Goal: Task Accomplishment & Management: Use online tool/utility

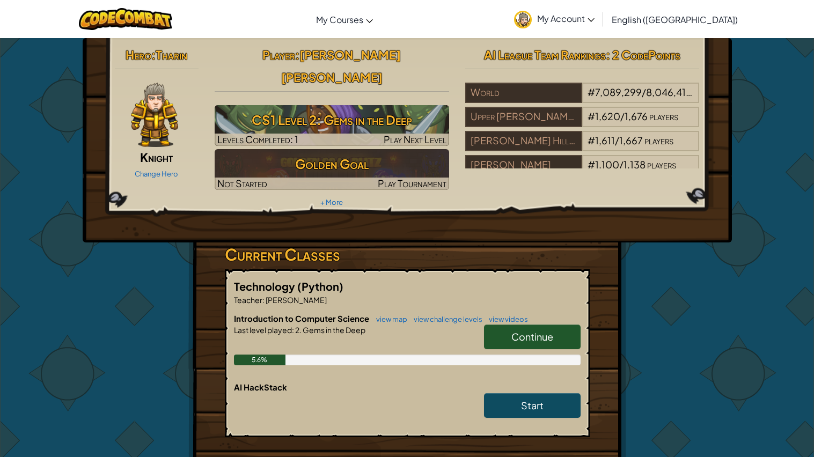
click at [512, 330] on span "Continue" at bounding box center [532, 336] width 42 height 12
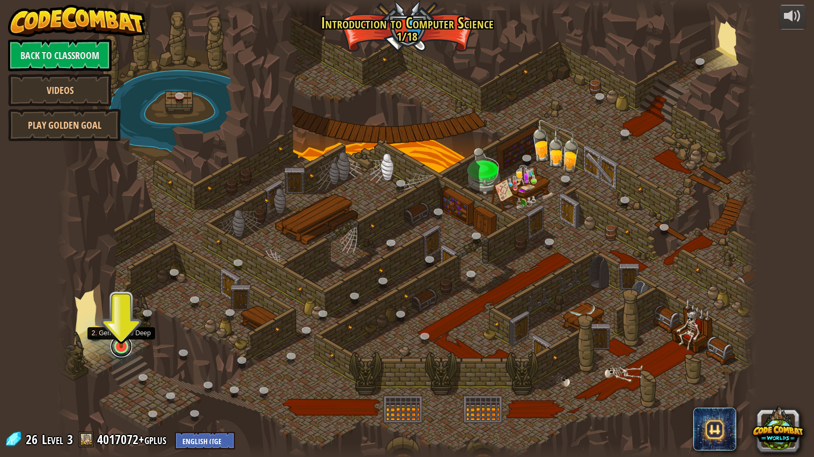
click at [122, 352] on link at bounding box center [120, 346] width 21 height 21
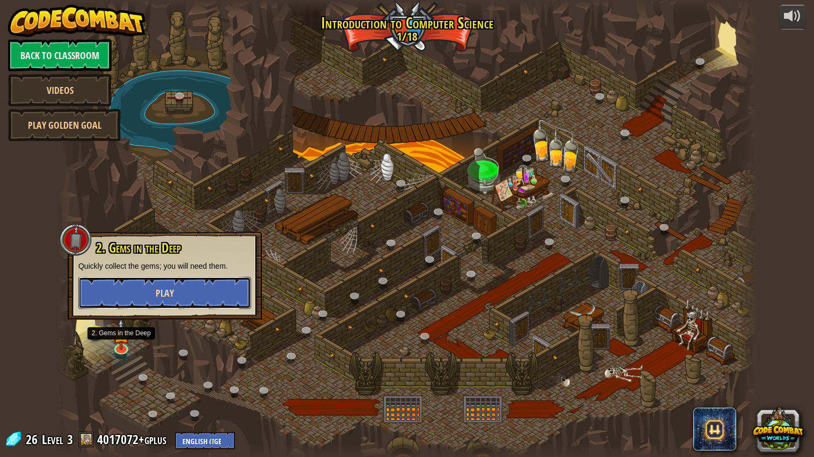
click at [127, 286] on button "Play" at bounding box center [164, 293] width 173 height 32
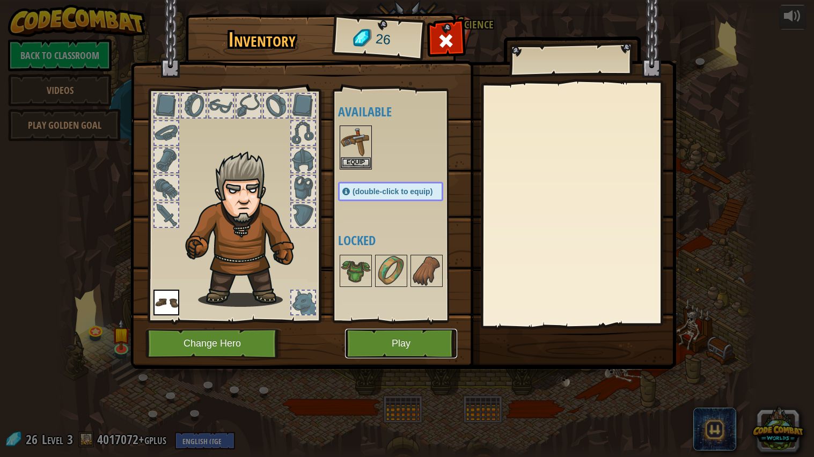
click at [440, 348] on button "Play" at bounding box center [401, 343] width 112 height 29
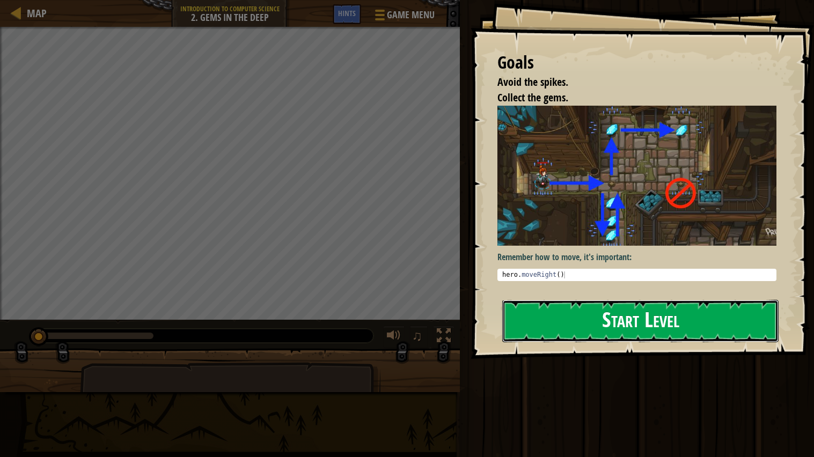
click at [572, 313] on button "Start Level" at bounding box center [640, 321] width 276 height 42
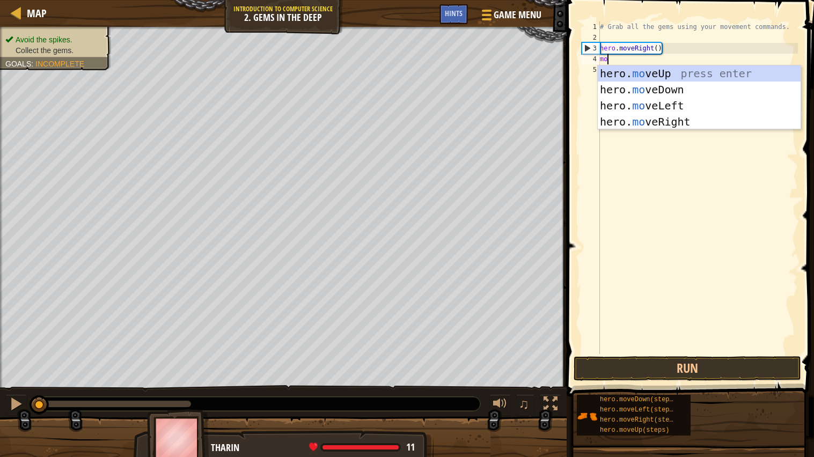
scroll to position [4, 1]
type textarea "move"
click at [680, 115] on div "hero. move Up press enter hero. move Down press enter hero. move Left press ent…" at bounding box center [698, 113] width 203 height 97
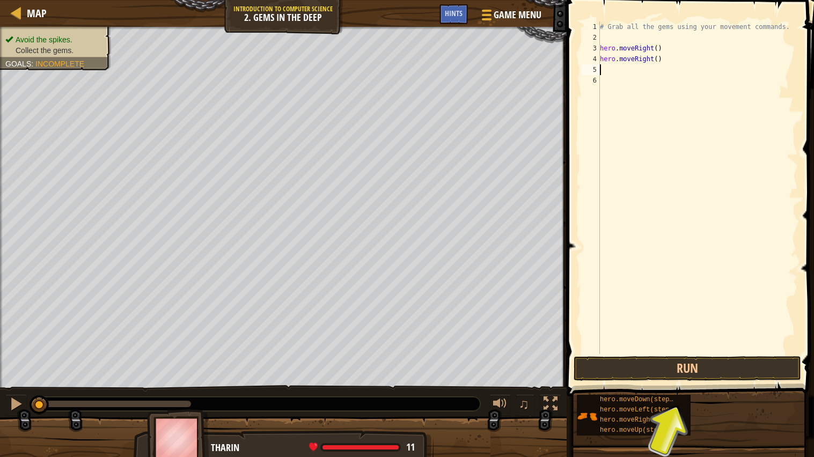
scroll to position [4, 0]
click at [654, 371] on button "Run" at bounding box center [686, 368] width 227 height 25
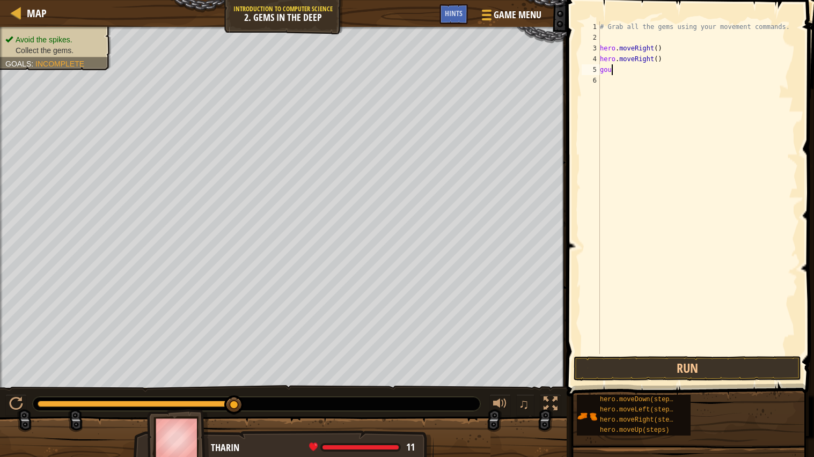
scroll to position [4, 1]
click at [705, 363] on button "Run" at bounding box center [686, 368] width 227 height 25
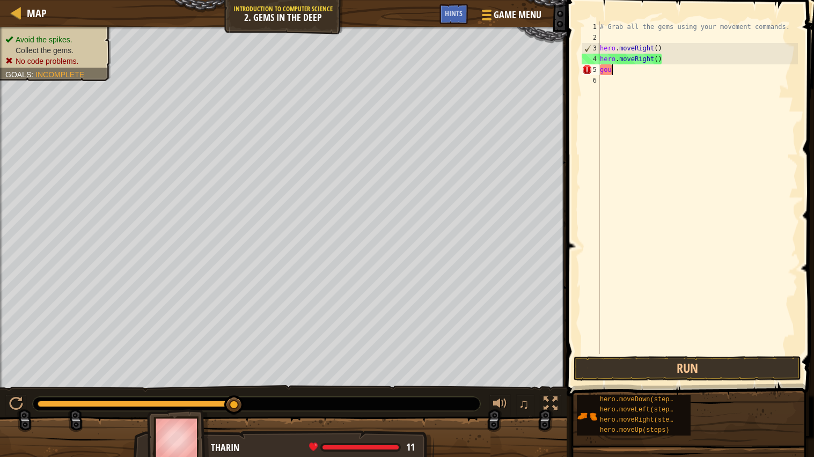
scroll to position [4, 0]
type textarea "g"
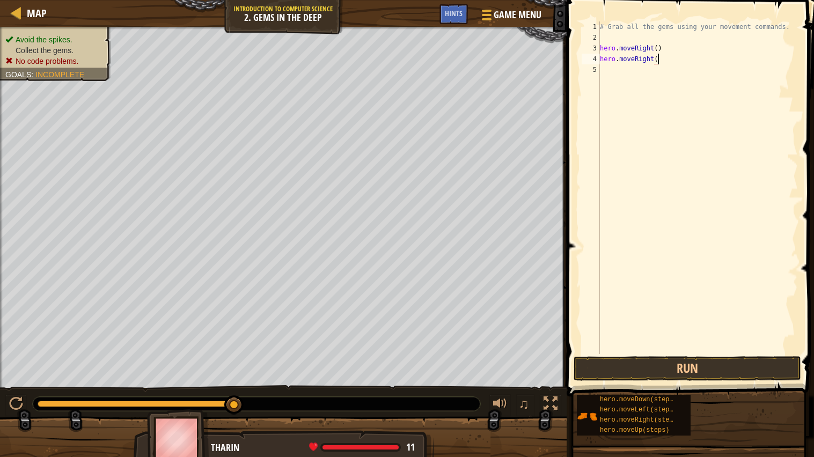
type textarea "hero.moveRight"
click at [615, 75] on div "# Grab all the gems using your movement commands. hero . moveRight ( ) hero . m…" at bounding box center [697, 198] width 200 height 354
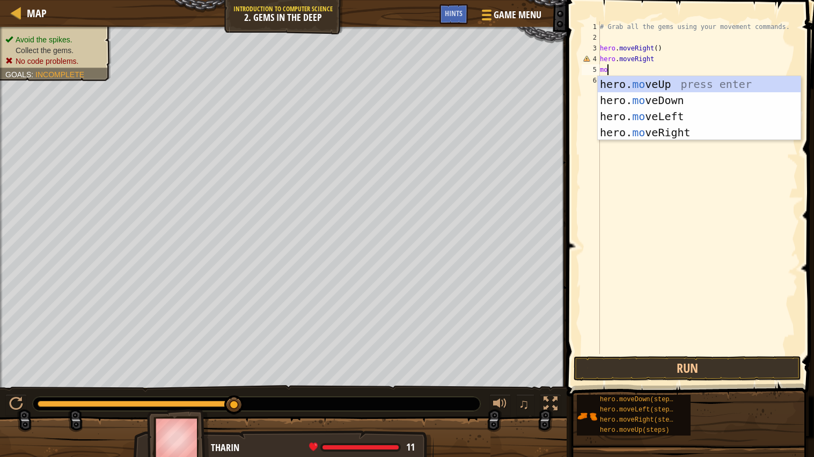
scroll to position [4, 1]
type textarea "move"
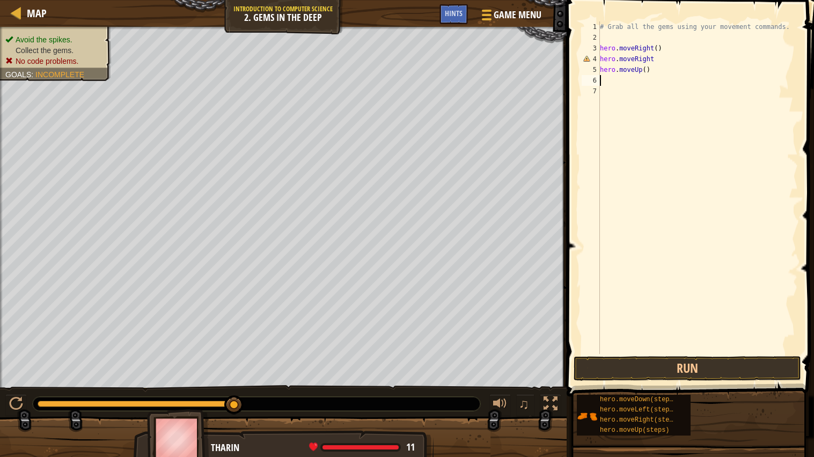
scroll to position [4, 0]
click at [610, 369] on button "Run" at bounding box center [686, 368] width 227 height 25
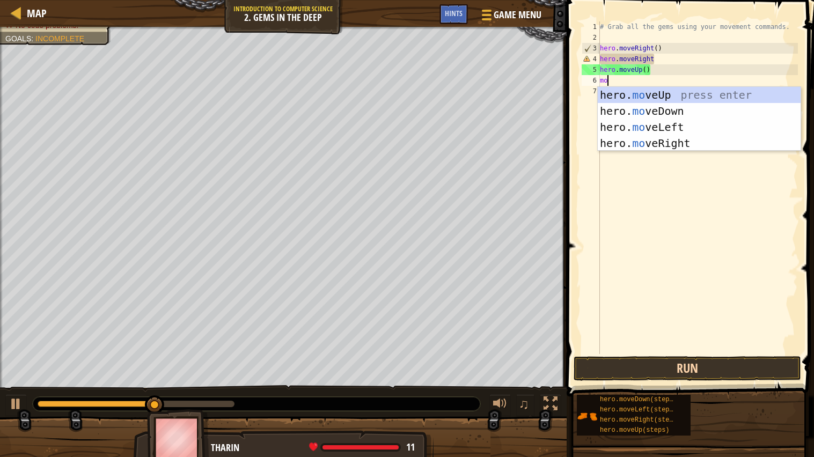
scroll to position [4, 1]
type textarea "move"
click at [613, 144] on div "hero. move Up press enter hero. move Down press enter hero. move Left press ent…" at bounding box center [698, 135] width 203 height 97
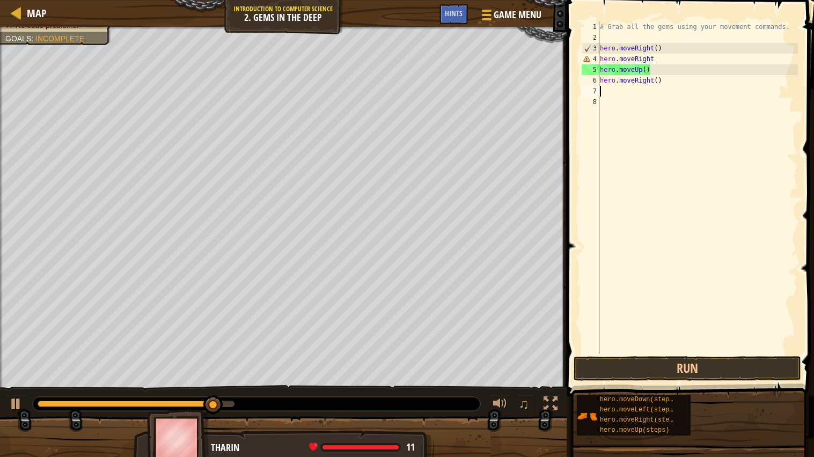
scroll to position [4, 0]
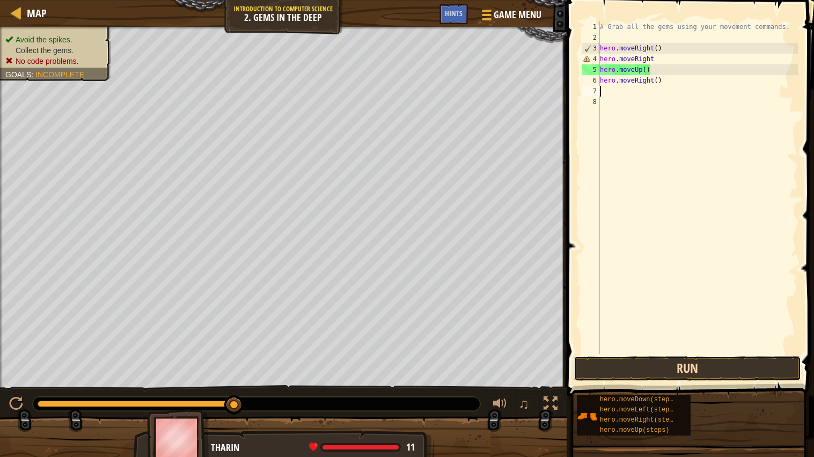
click at [681, 373] on button "Run" at bounding box center [686, 368] width 227 height 25
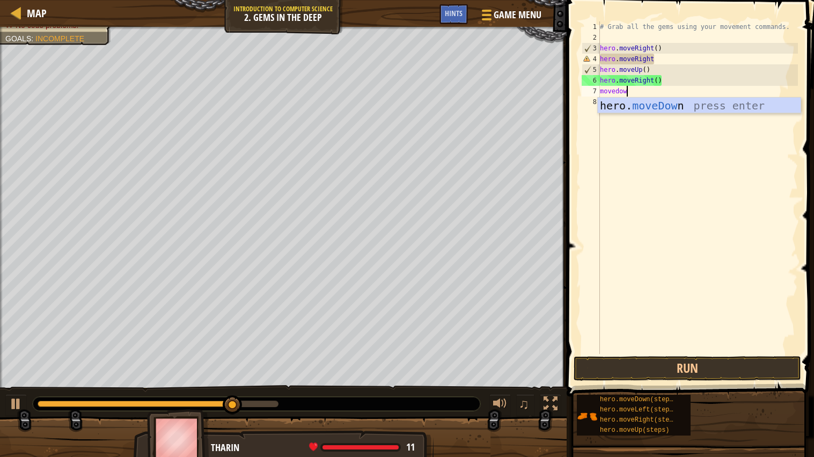
scroll to position [4, 2]
type textarea "movedown"
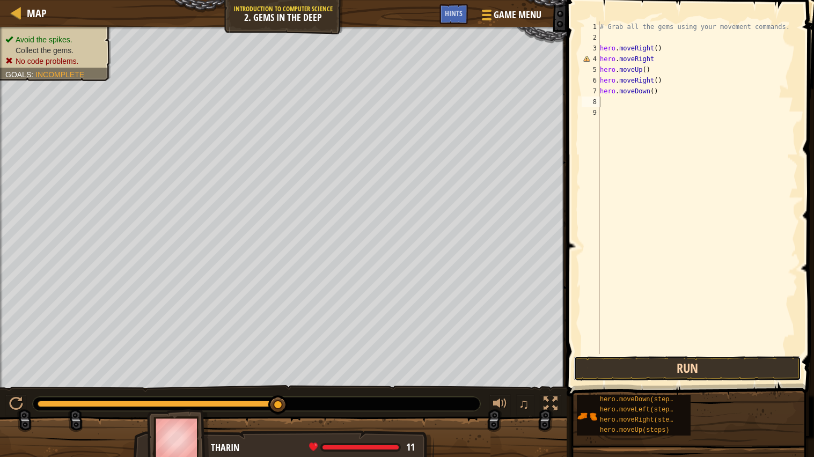
click at [723, 361] on button "Run" at bounding box center [686, 368] width 227 height 25
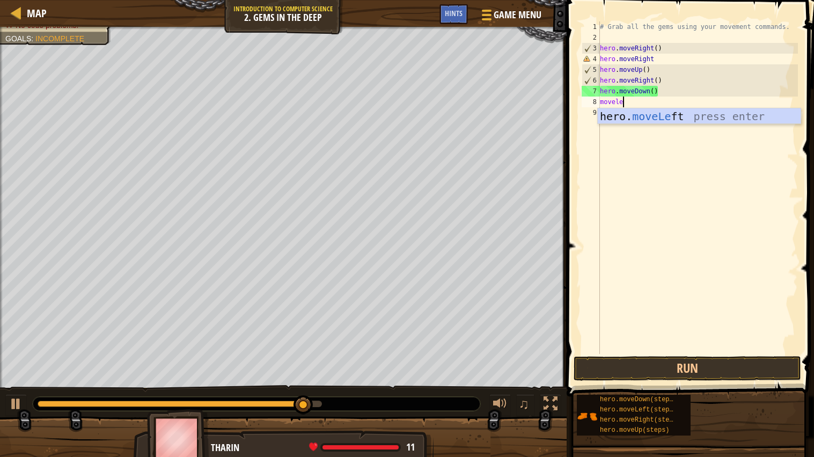
scroll to position [4, 2]
type textarea "moveleft"
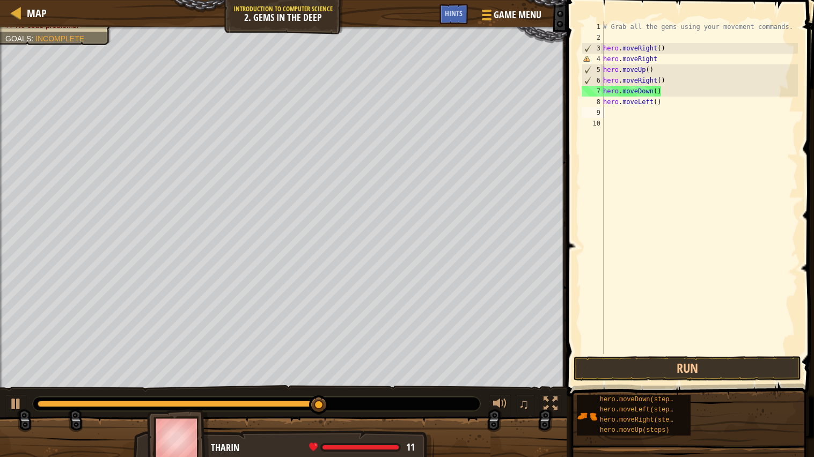
scroll to position [4, 0]
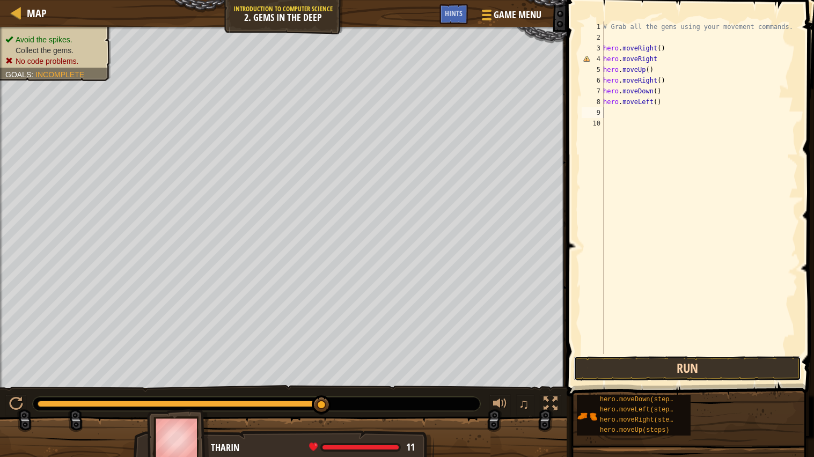
click at [705, 369] on button "Run" at bounding box center [686, 368] width 227 height 25
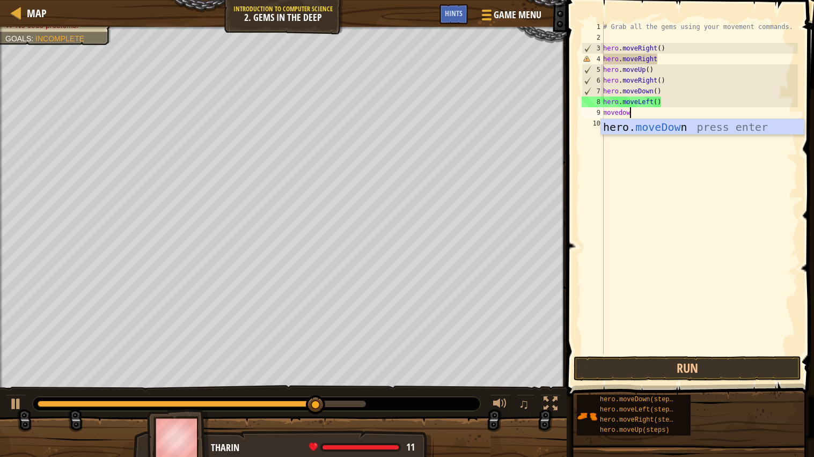
type textarea "movedown"
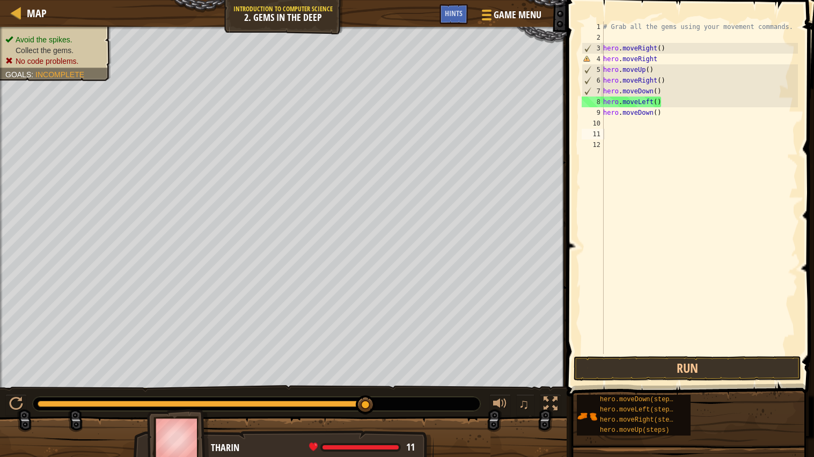
click at [610, 354] on span at bounding box center [691, 183] width 256 height 428
click at [611, 361] on button "Run" at bounding box center [686, 368] width 227 height 25
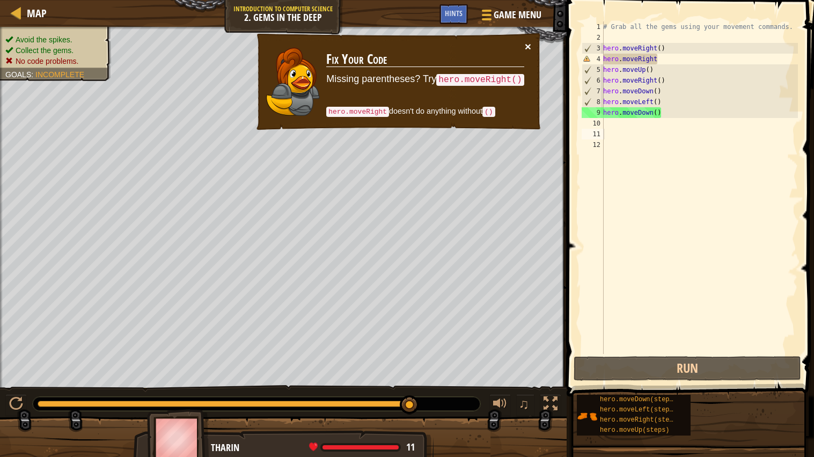
click at [527, 45] on button "×" at bounding box center [527, 46] width 6 height 11
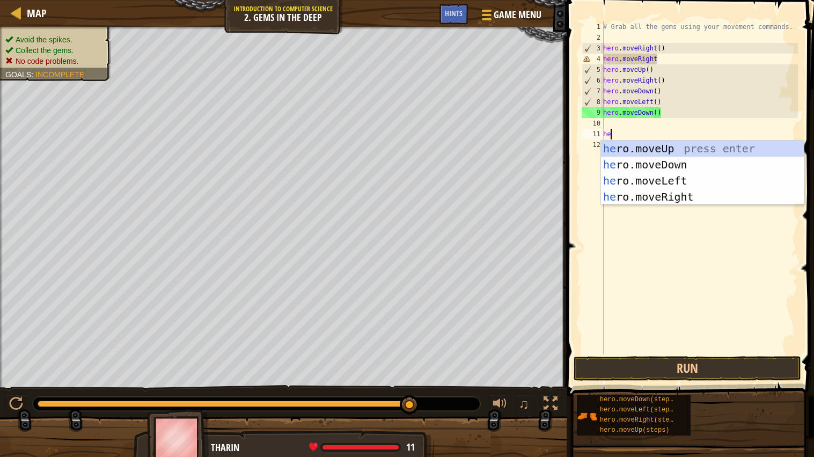
type textarea "h"
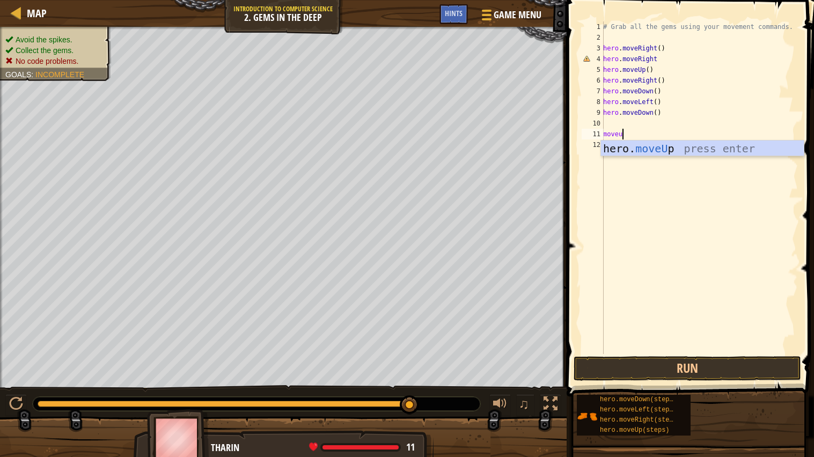
scroll to position [4, 1]
click at [662, 368] on button "Run" at bounding box center [686, 368] width 227 height 25
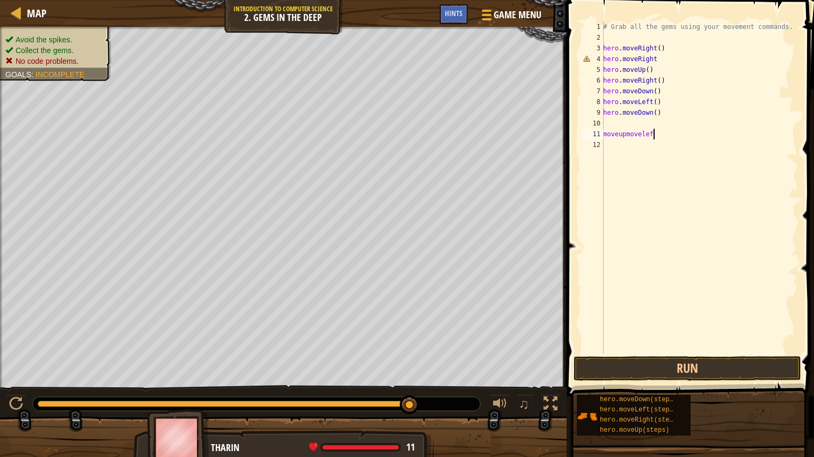
scroll to position [4, 3]
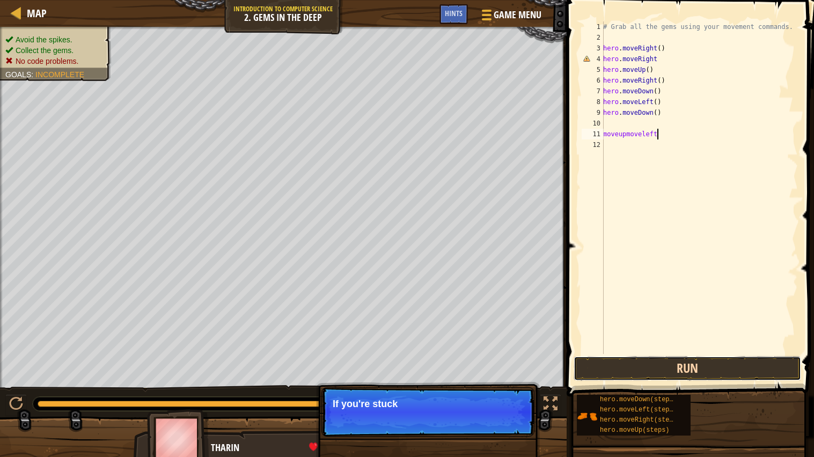
click at [602, 367] on button "Run" at bounding box center [686, 368] width 227 height 25
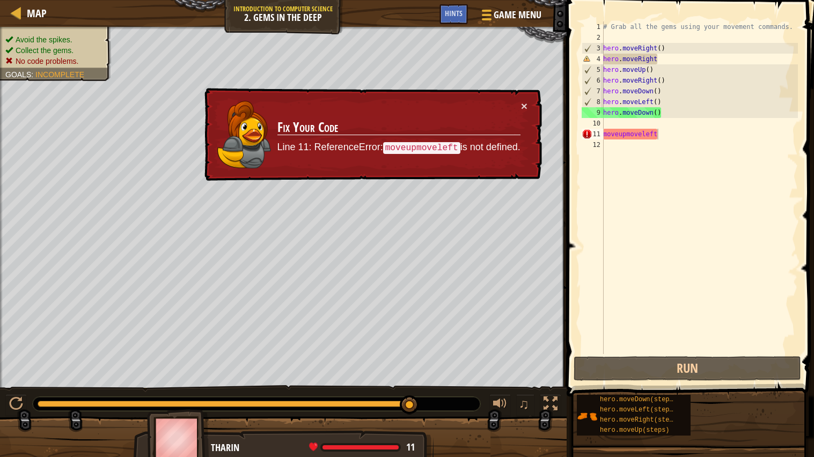
click at [517, 103] on td "Fix Your Code Line 11: ReferenceError: moveupmoveleft is not defined." at bounding box center [399, 134] width 244 height 69
click at [521, 103] on button "×" at bounding box center [524, 105] width 6 height 11
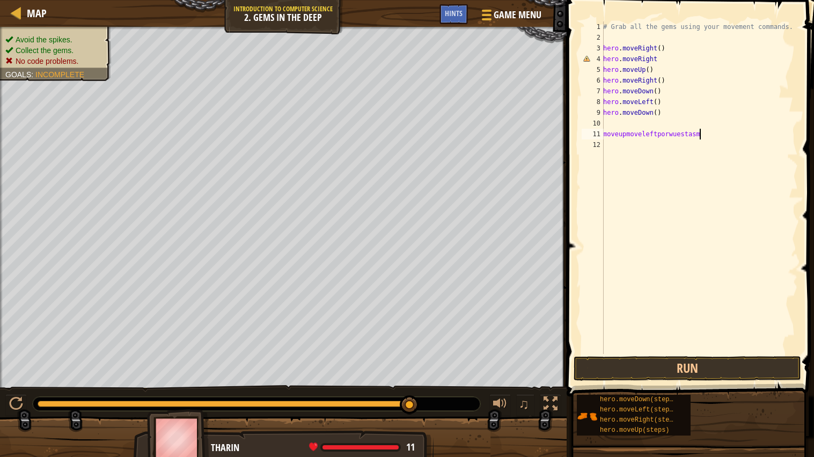
scroll to position [4, 8]
type textarea "moveupmoveleftporwuestasmal"
click at [20, 401] on div at bounding box center [16, 404] width 14 height 14
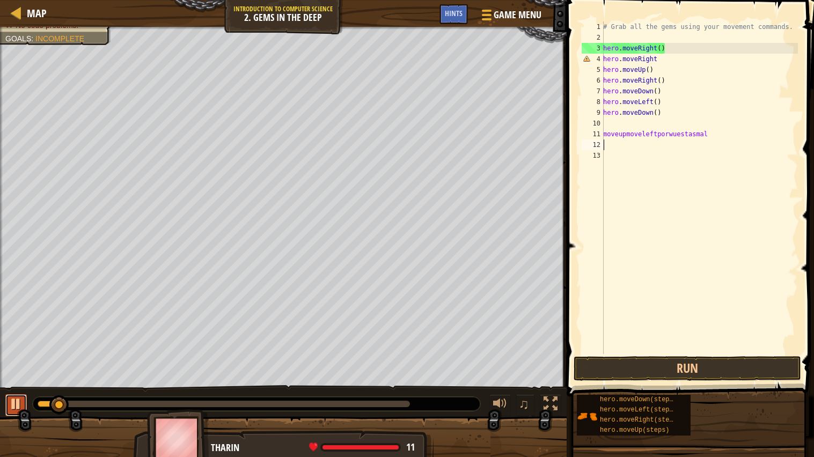
click at [20, 401] on div at bounding box center [16, 404] width 14 height 14
click at [656, 368] on button "Run" at bounding box center [686, 368] width 227 height 25
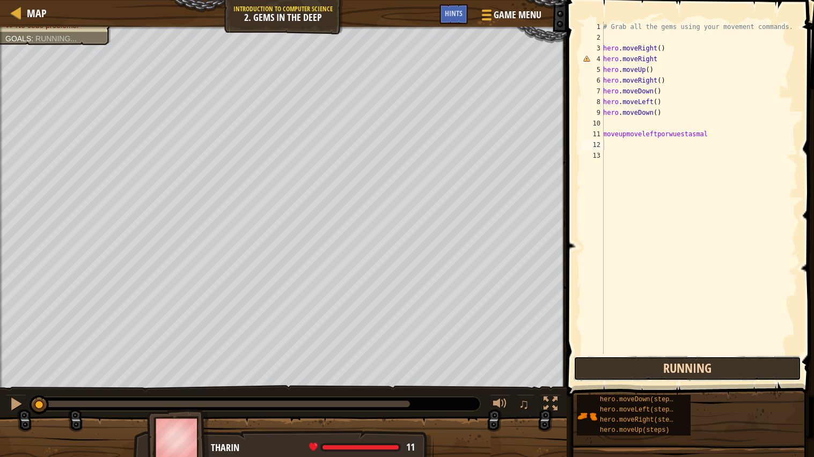
click at [654, 367] on button "Running" at bounding box center [686, 368] width 227 height 25
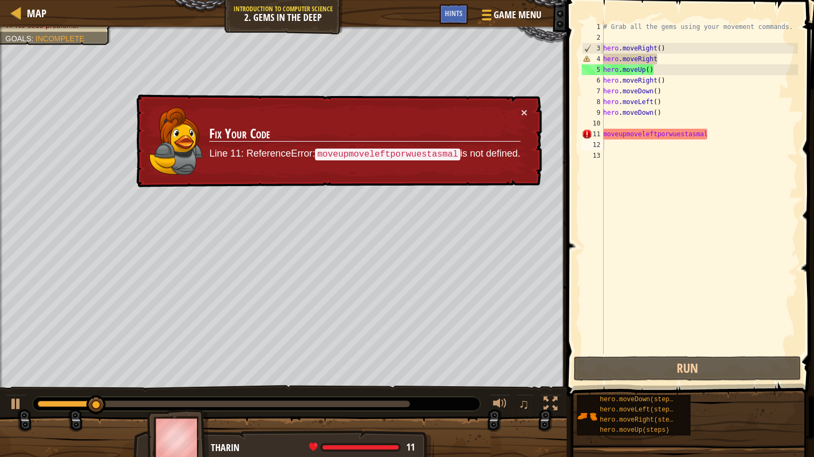
click at [527, 113] on div "× Fix Your Code Line 11: ReferenceError: moveupmoveleftporwuestasmal is not def…" at bounding box center [338, 141] width 408 height 94
click at [524, 110] on button "×" at bounding box center [524, 112] width 6 height 11
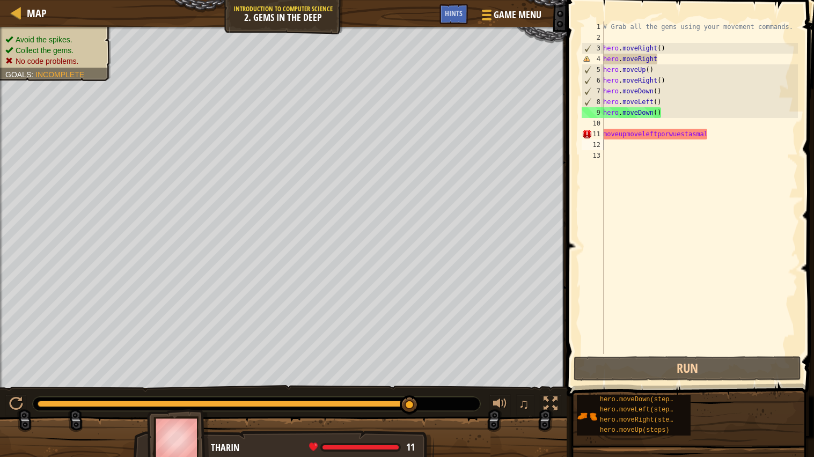
click at [692, 344] on div "# Grab all the gems using your movement commands. hero . moveRight ( ) hero . m…" at bounding box center [699, 198] width 197 height 354
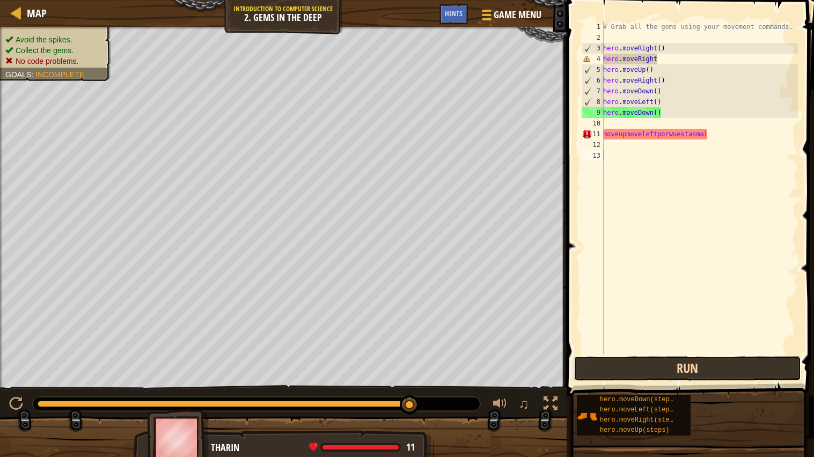
click at [701, 366] on button "Run" at bounding box center [686, 368] width 227 height 25
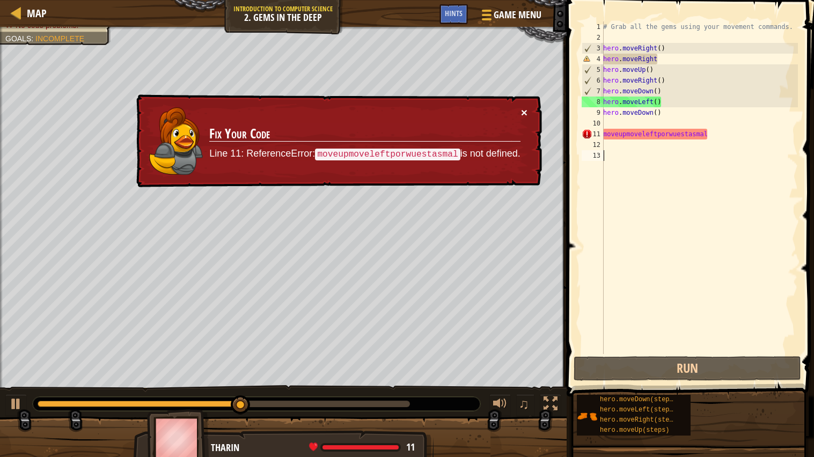
click at [522, 112] on button "×" at bounding box center [524, 112] width 6 height 11
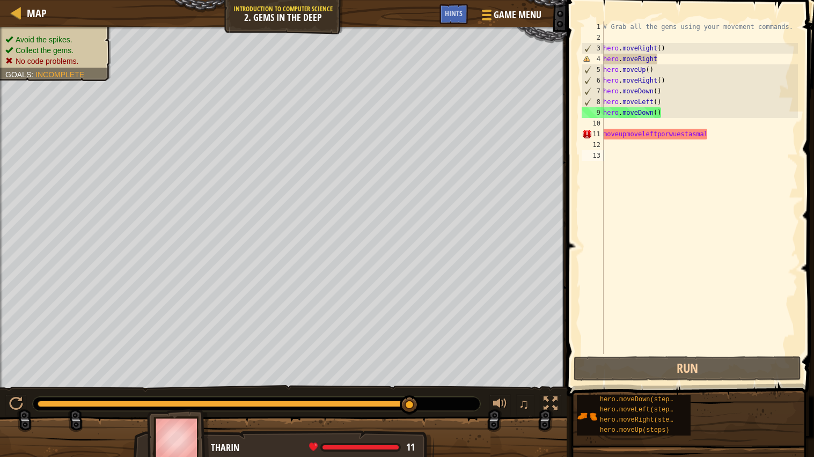
click at [671, 59] on div "# Grab all the gems using your movement commands. hero . moveRight ( ) hero . m…" at bounding box center [699, 198] width 197 height 354
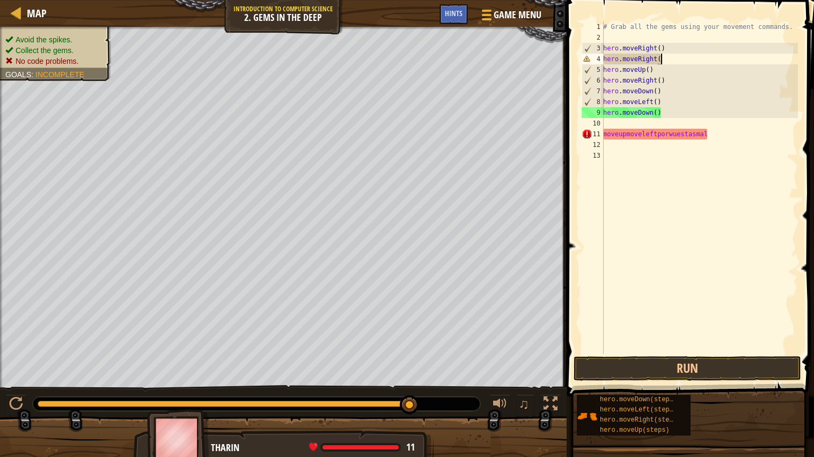
scroll to position [4, 4]
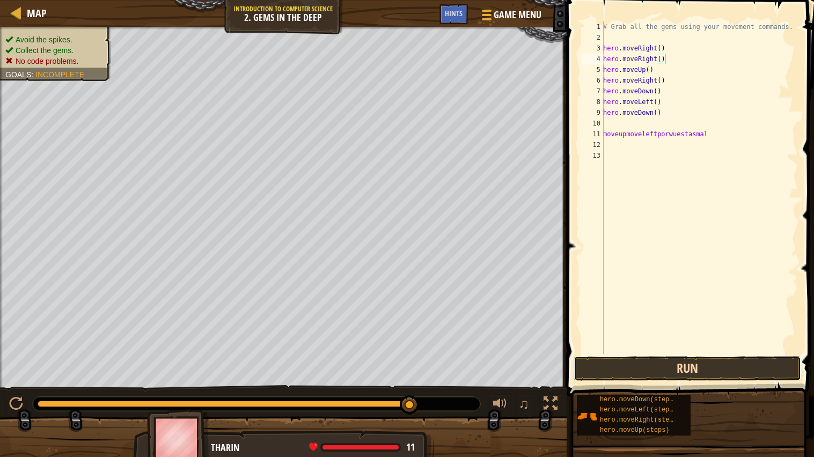
click at [714, 364] on button "Run" at bounding box center [686, 368] width 227 height 25
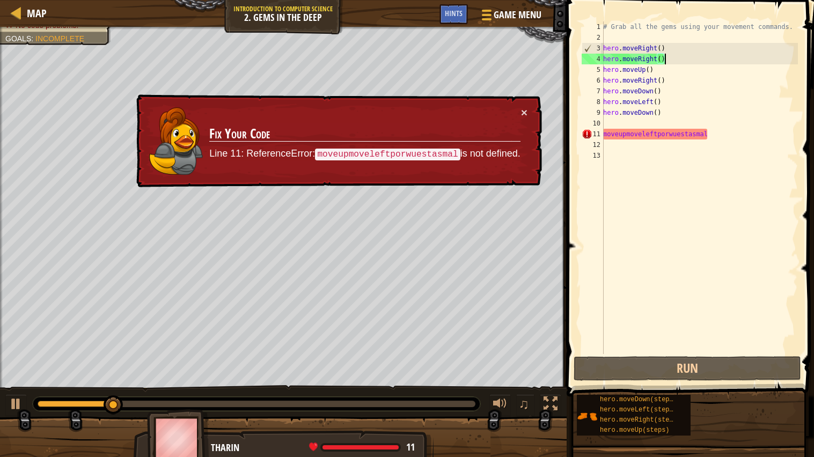
click at [742, 135] on div "# Grab all the gems using your movement commands. hero . moveRight ( ) hero . m…" at bounding box center [699, 198] width 197 height 354
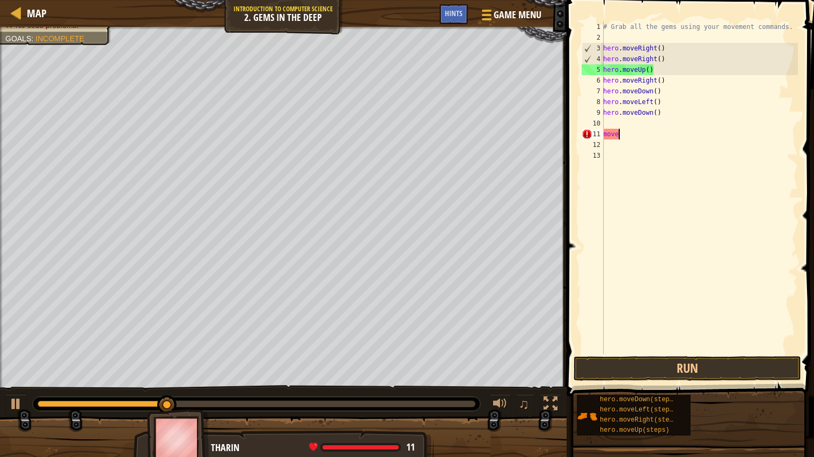
scroll to position [4, 1]
type textarea "m"
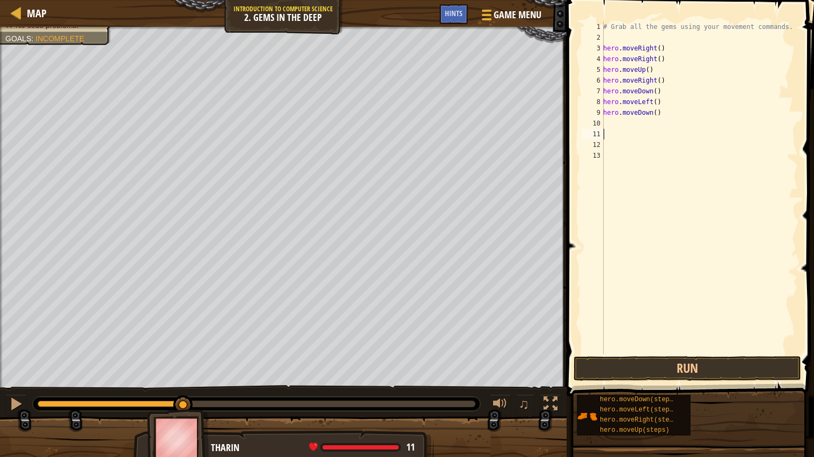
click at [663, 64] on div "# Grab all the gems using your movement commands. hero . moveRight ( ) hero . m…" at bounding box center [699, 198] width 197 height 354
type textarea "h"
click at [756, 373] on button "Run" at bounding box center [686, 368] width 227 height 25
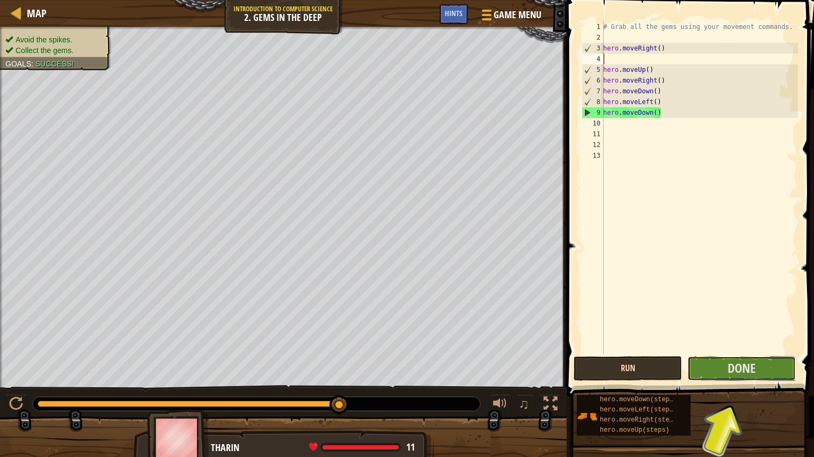
click at [756, 373] on button "Done" at bounding box center [741, 368] width 108 height 25
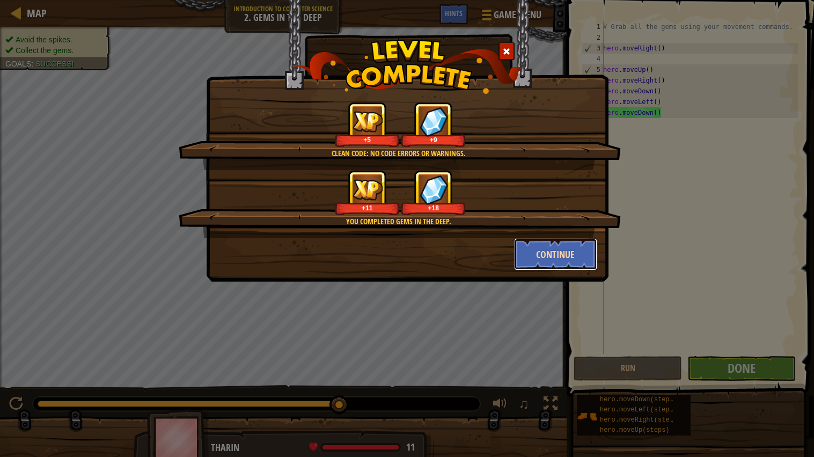
click at [550, 254] on button "Continue" at bounding box center [555, 254] width 83 height 32
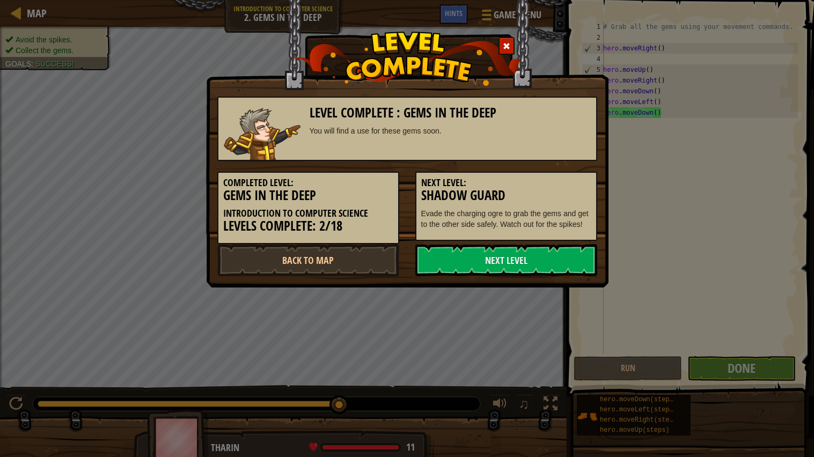
click at [550, 254] on link "Next Level" at bounding box center [506, 260] width 182 height 32
click at [436, 258] on link "Next Level" at bounding box center [506, 260] width 182 height 32
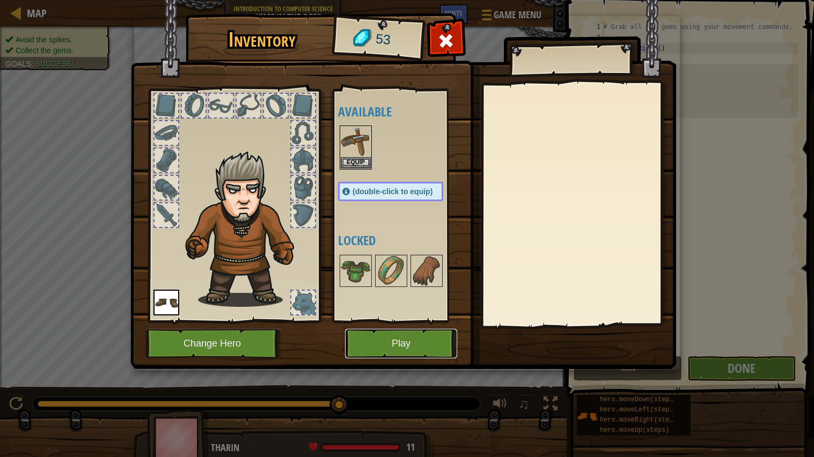
click at [385, 352] on button "Play" at bounding box center [401, 343] width 112 height 29
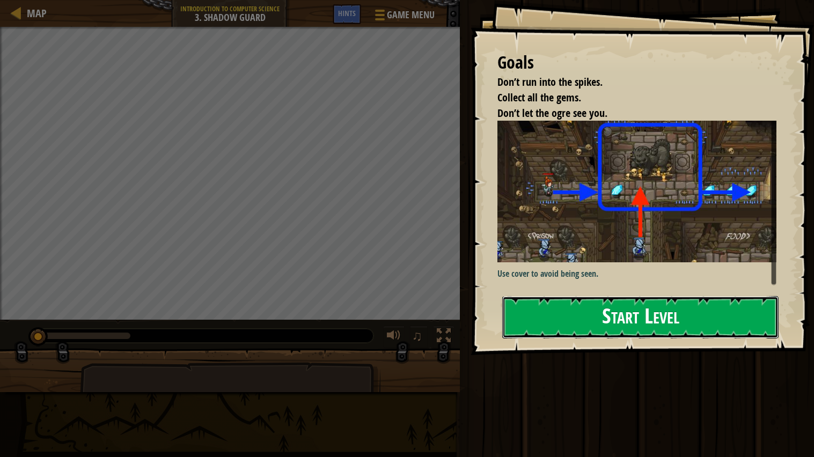
click at [623, 297] on button "Start Level" at bounding box center [640, 317] width 276 height 42
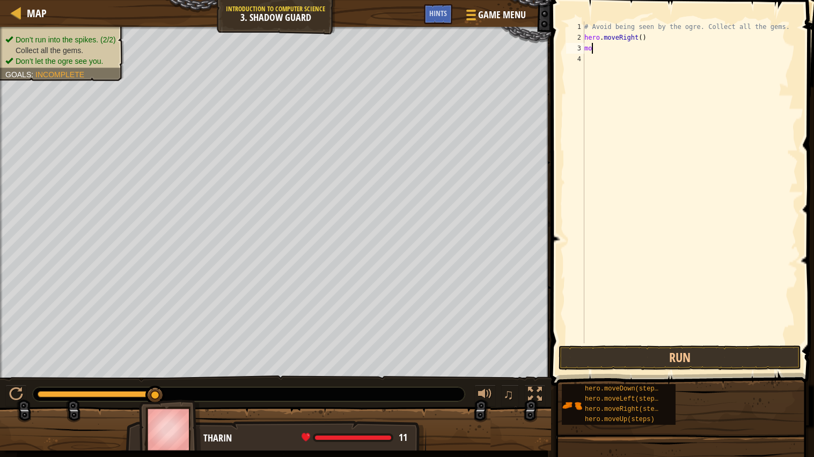
scroll to position [4, 0]
type textarea "m"
type textarea "hero.moveRig"
click at [650, 56] on div "# Avoid being seen by the ogre. Collect all the gems. hero . moveRig" at bounding box center [690, 192] width 216 height 343
click at [650, 38] on div "# Avoid being seen by the ogre. Collect all the gems. hero . moveRig" at bounding box center [690, 192] width 216 height 343
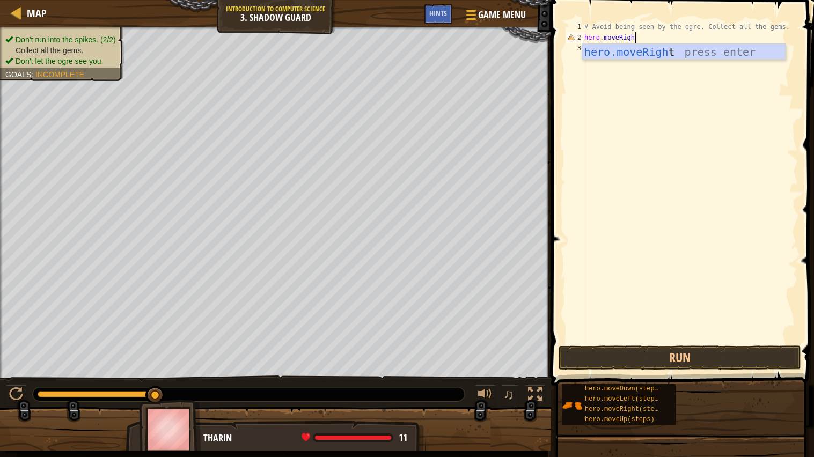
scroll to position [4, 3]
type textarea "hero.moveRight"
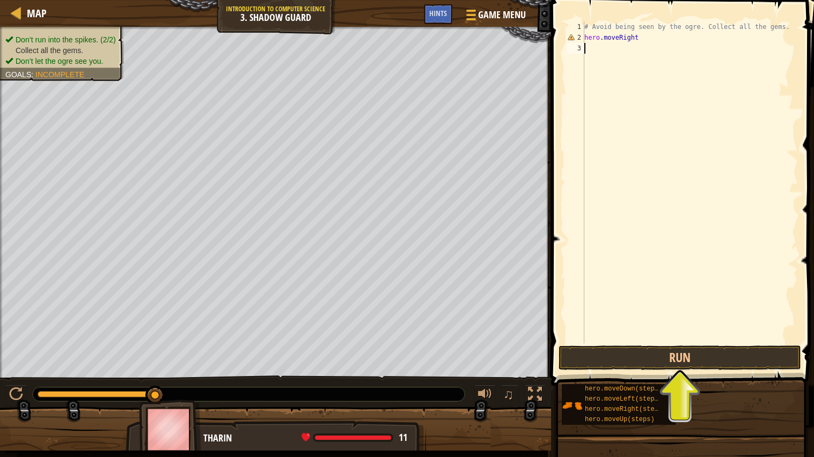
scroll to position [4, 0]
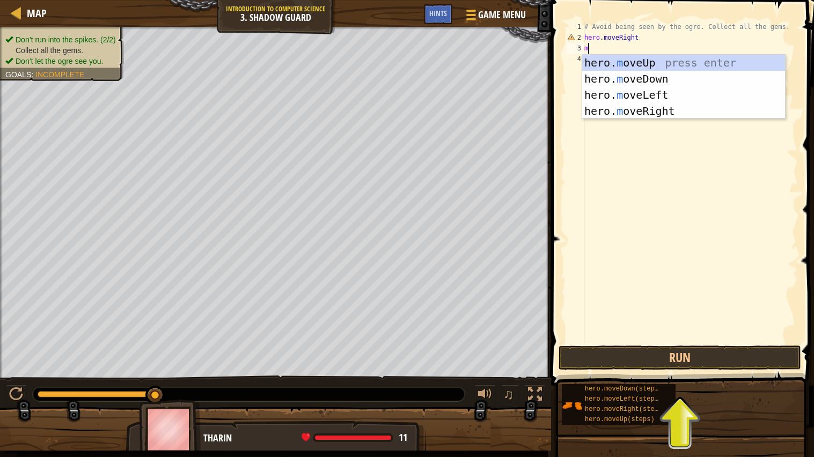
type textarea "mo"
click at [632, 59] on div "hero. mo veUp press enter hero. mo veDown press enter hero. mo veLeft press ent…" at bounding box center [683, 103] width 203 height 97
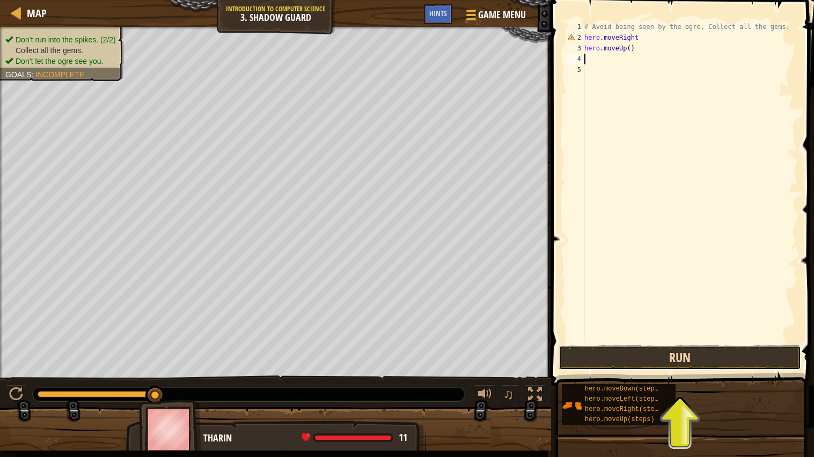
click at [645, 360] on button "Run" at bounding box center [679, 357] width 242 height 25
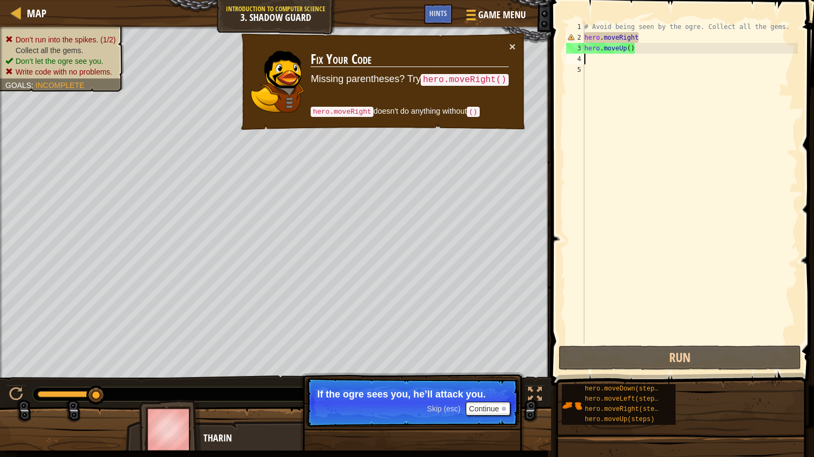
type textarea "m"
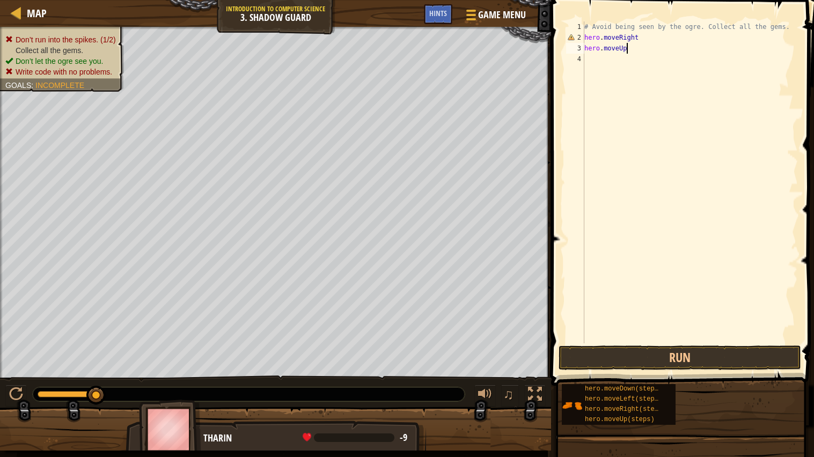
type textarea "hero"
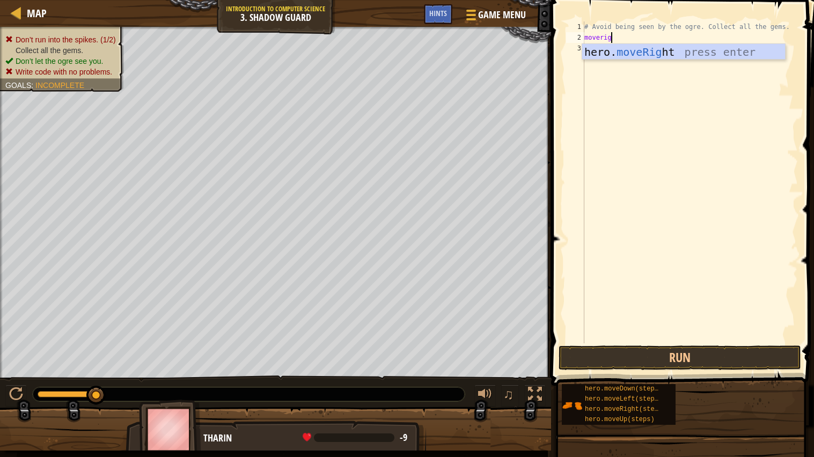
scroll to position [4, 2]
type textarea "moveright"
click at [634, 349] on button "Run" at bounding box center [679, 357] width 242 height 25
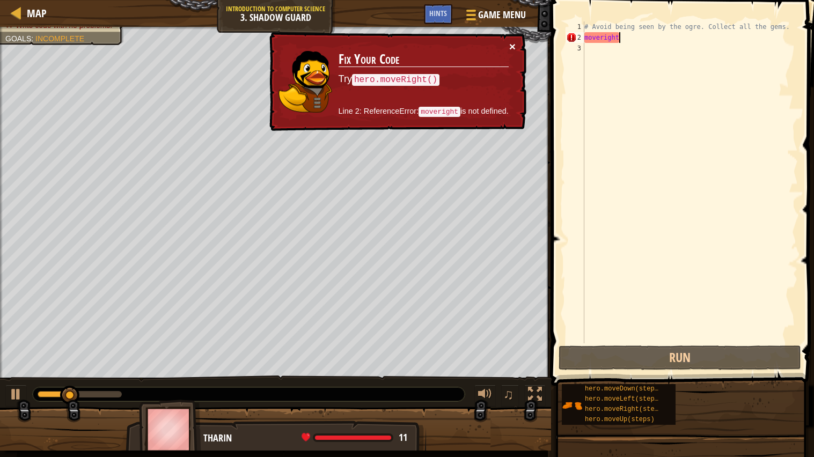
click at [513, 42] on button "×" at bounding box center [512, 46] width 6 height 11
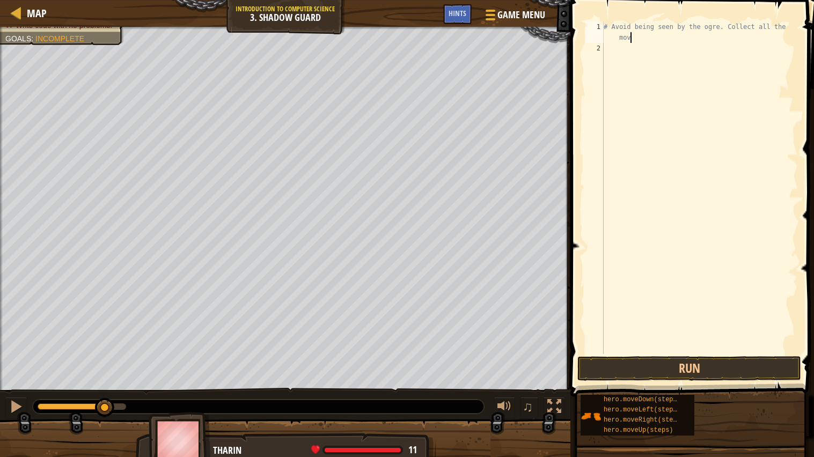
scroll to position [4, 16]
type textarea "# Avoid being seen by the ogre. Collect all the move"
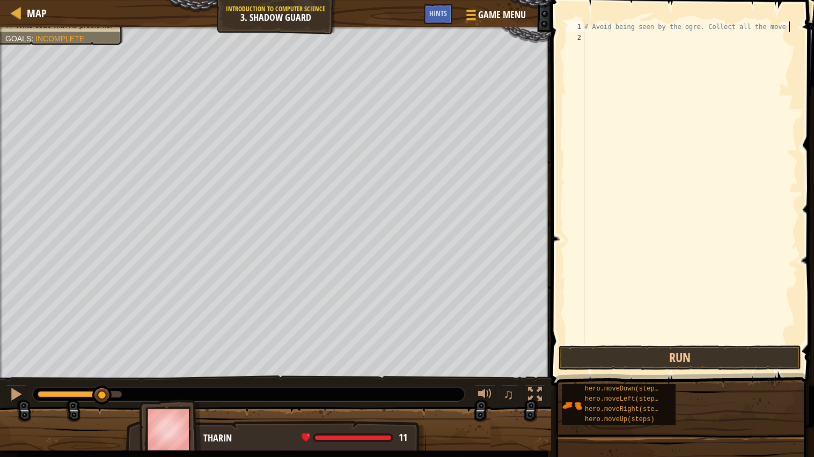
click at [592, 42] on div "# Avoid being seen by the ogre. Collect all the move" at bounding box center [690, 192] width 216 height 343
type textarea "movefront"
click at [615, 364] on button "Run" at bounding box center [679, 357] width 242 height 25
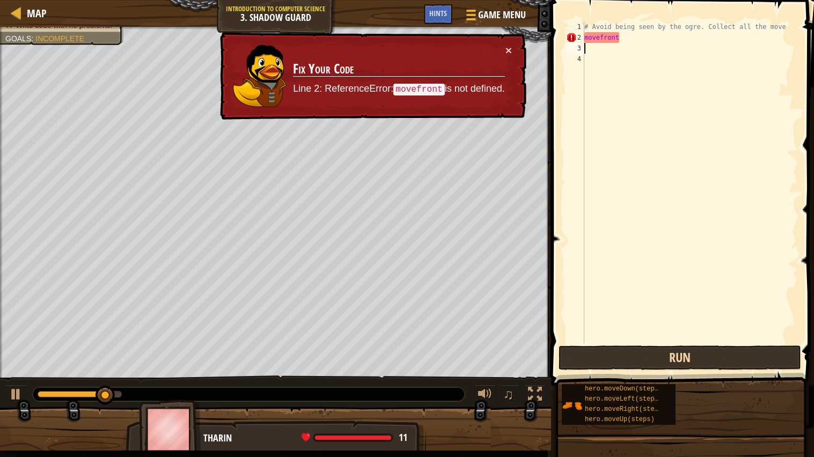
type textarea "movefront"
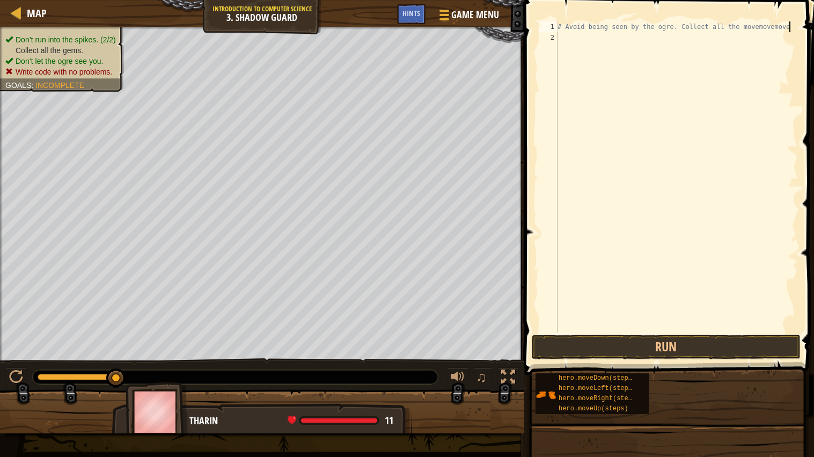
scroll to position [4, 19]
type textarea "# Avoid being seen by the ogre. Collect all the"
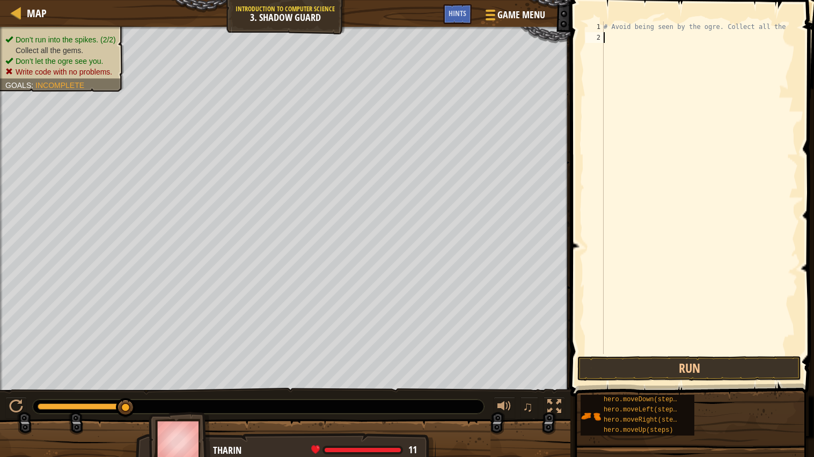
click at [604, 35] on div "# Avoid being seen by the ogre. Collect all the" at bounding box center [699, 198] width 196 height 354
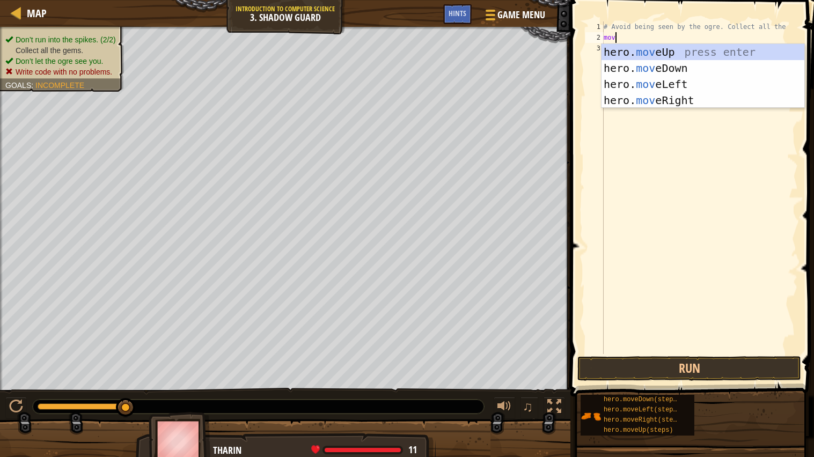
type textarea "move"
click at [682, 97] on div "hero. move Up press enter hero. move Down press enter hero. move Left press ent…" at bounding box center [702, 92] width 203 height 97
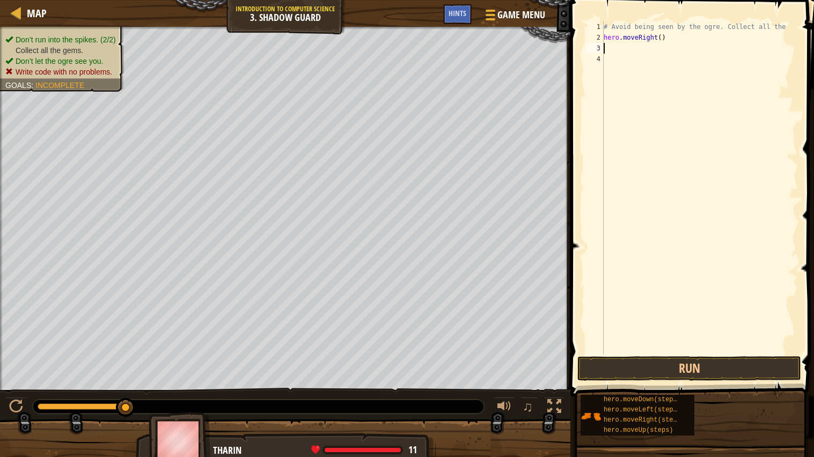
scroll to position [4, 0]
type textarea "h"
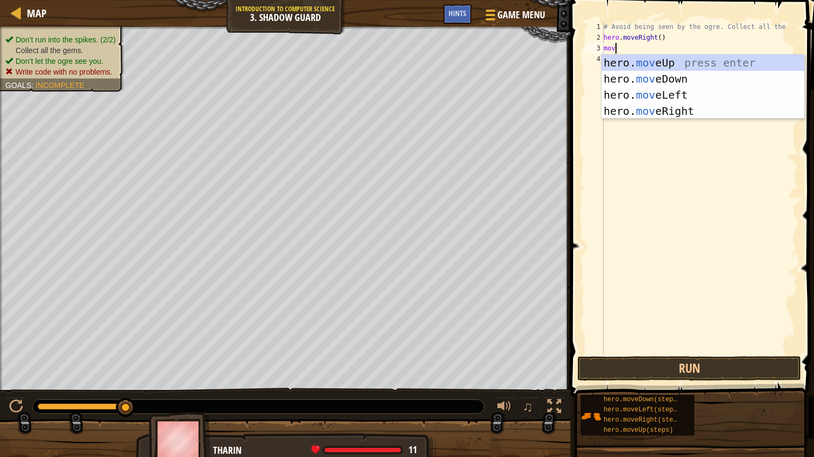
type textarea "move"
click at [692, 68] on div "hero. move Up press enter hero. move Down press enter hero. move Left press ent…" at bounding box center [702, 103] width 203 height 97
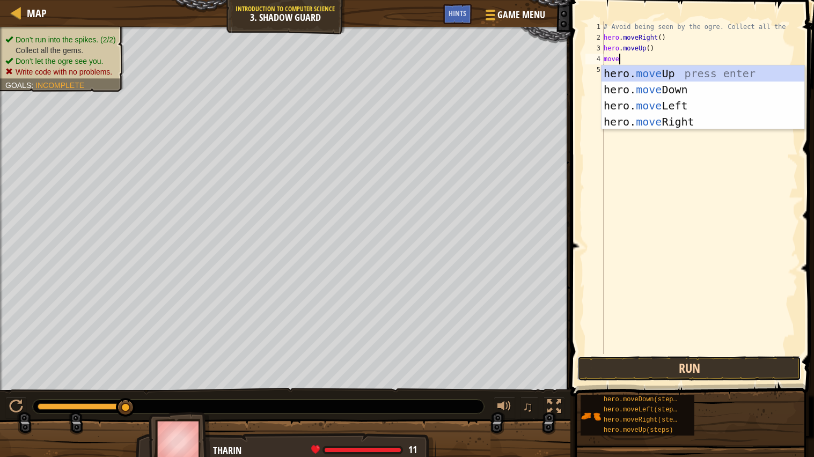
click at [631, 359] on button "Run" at bounding box center [689, 368] width 224 height 25
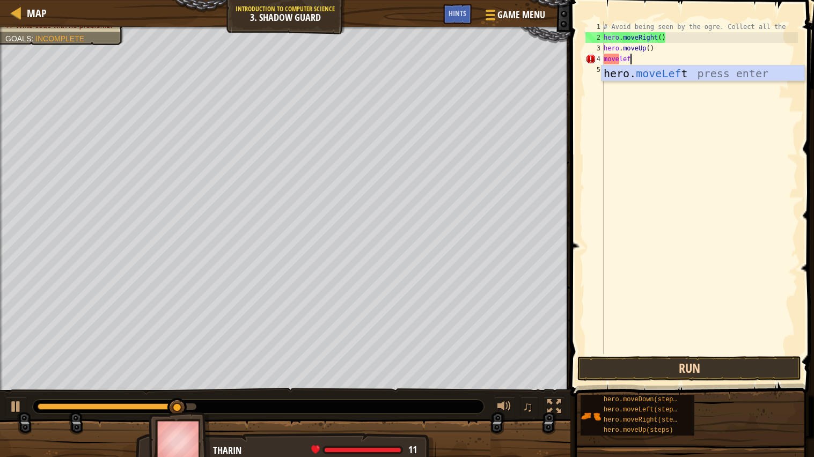
type textarea "moveleft"
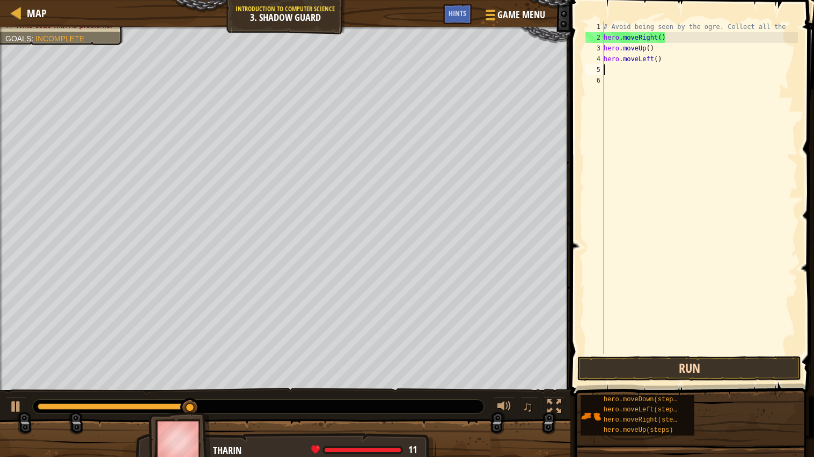
scroll to position [4, 0]
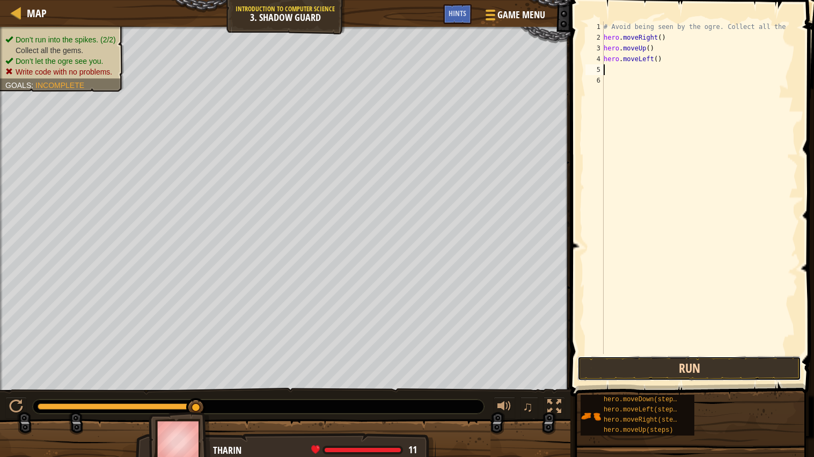
click at [637, 362] on button "Run" at bounding box center [689, 368] width 224 height 25
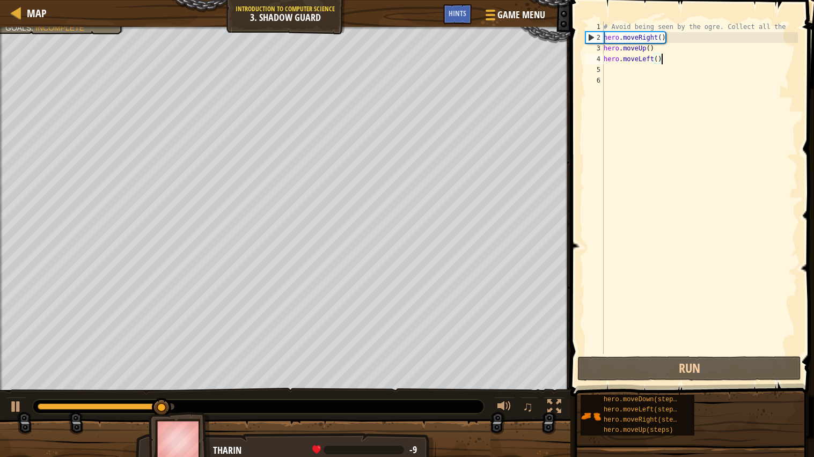
click at [661, 62] on div "# Avoid being seen by the ogre. Collect all the hero . moveRight ( ) hero . mov…" at bounding box center [699, 198] width 196 height 354
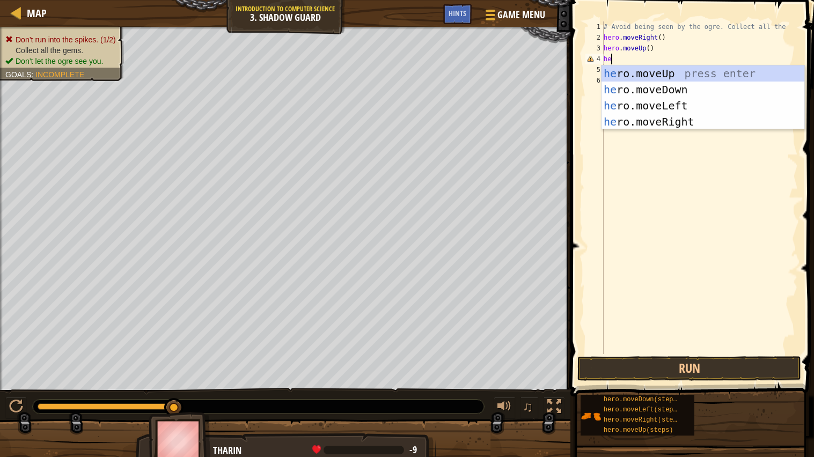
type textarea "h"
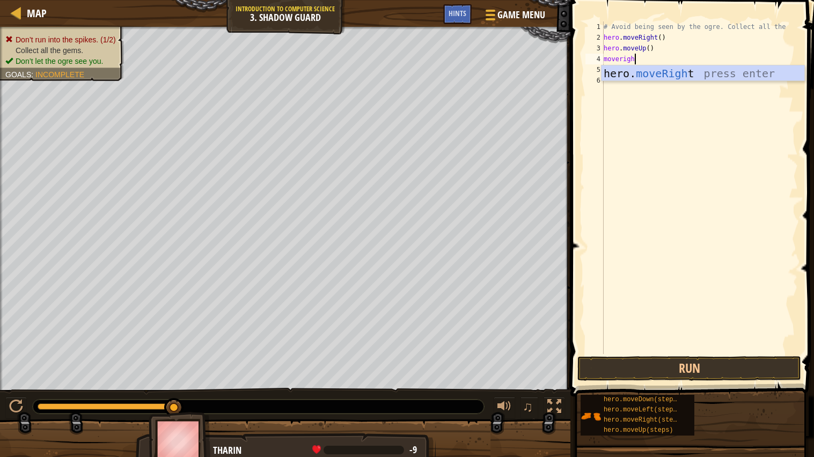
scroll to position [4, 2]
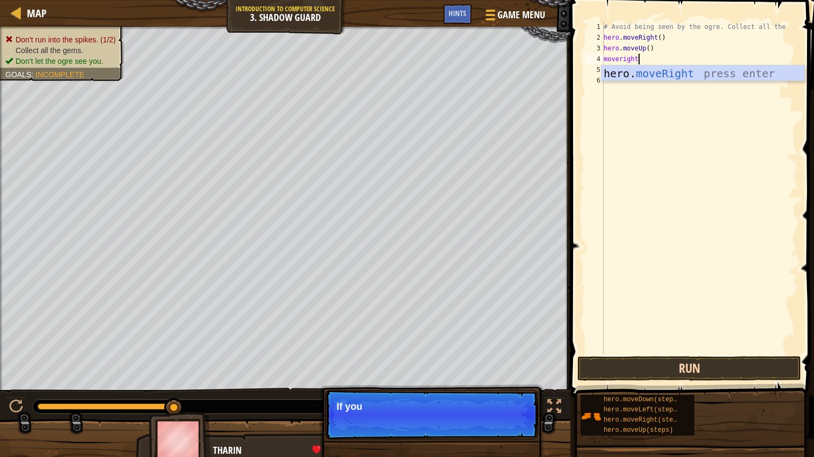
type textarea "moveright"
click at [630, 373] on button "Run" at bounding box center [689, 368] width 224 height 25
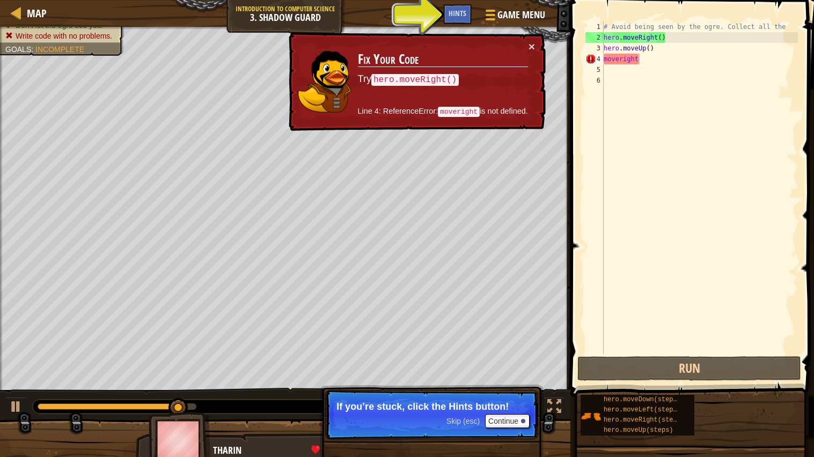
click at [638, 354] on span at bounding box center [693, 183] width 252 height 428
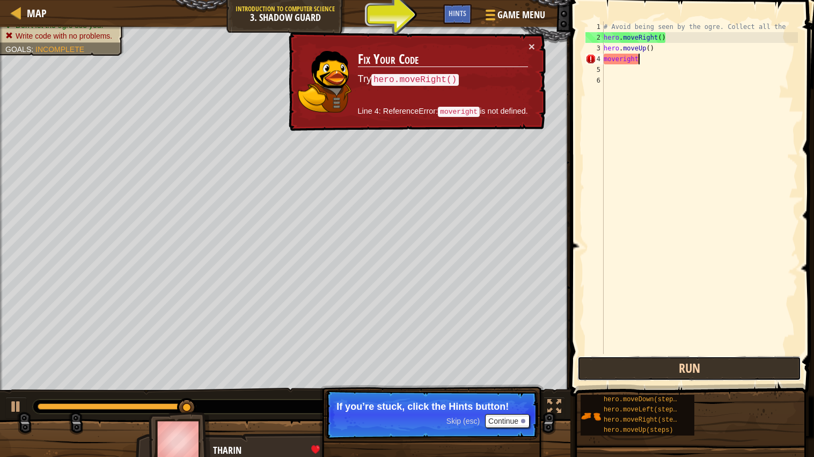
click at [638, 358] on button "Run" at bounding box center [689, 368] width 224 height 25
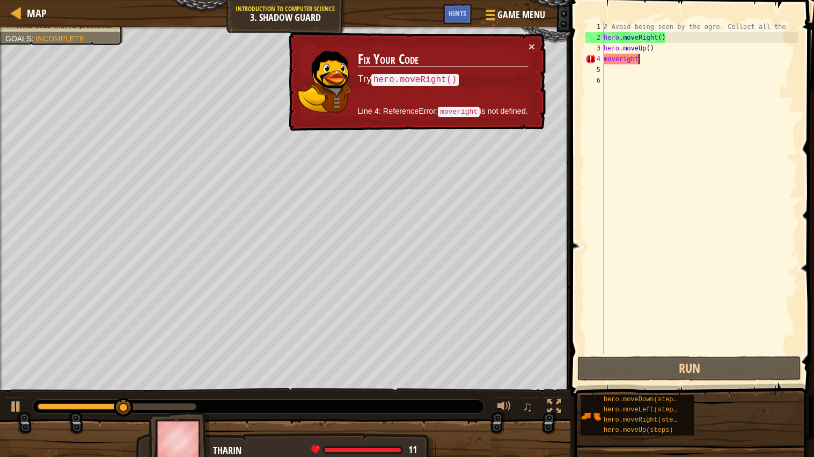
scroll to position [4, 0]
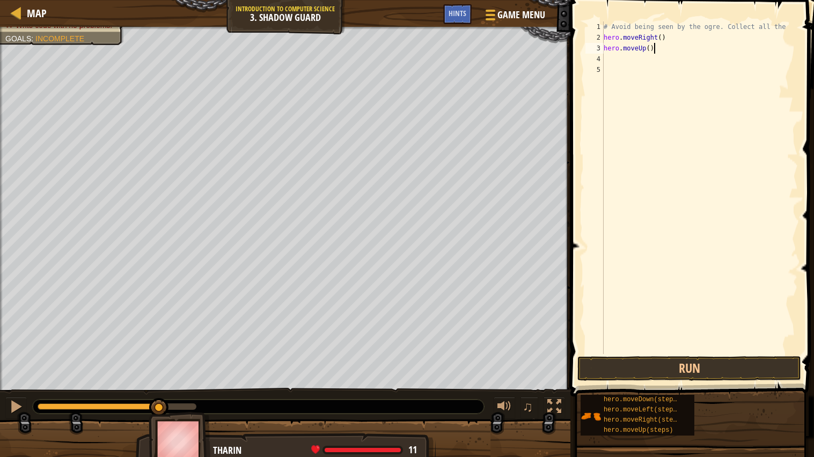
type textarea "hero.moveUp()"
click at [615, 57] on div "# Avoid being seen by the ogre. Collect all the hero . moveRight ( ) hero . mov…" at bounding box center [699, 198] width 196 height 354
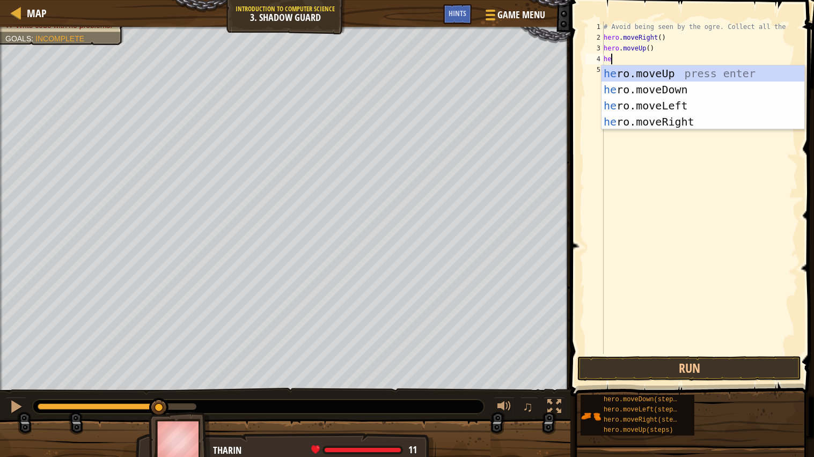
type textarea "h"
type textarea "move"
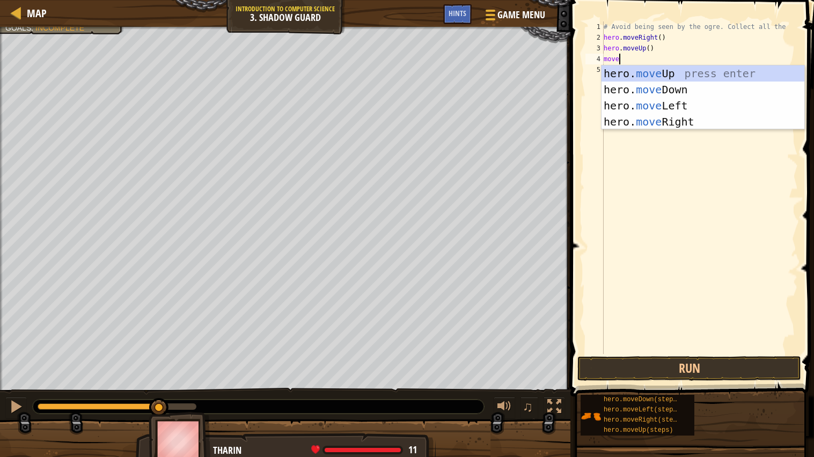
scroll to position [4, 1]
click at [652, 123] on div "hero. move Up press enter hero. move Down press enter hero. move Left press ent…" at bounding box center [702, 113] width 203 height 97
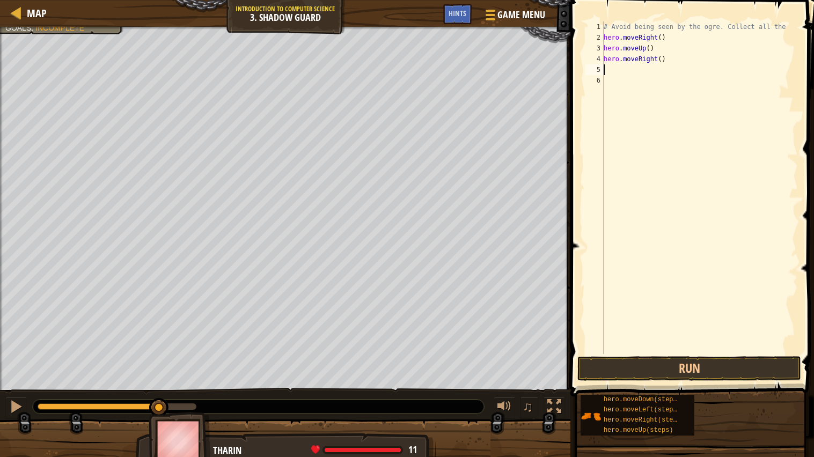
scroll to position [4, 0]
click at [602, 358] on button "Run" at bounding box center [689, 368] width 224 height 25
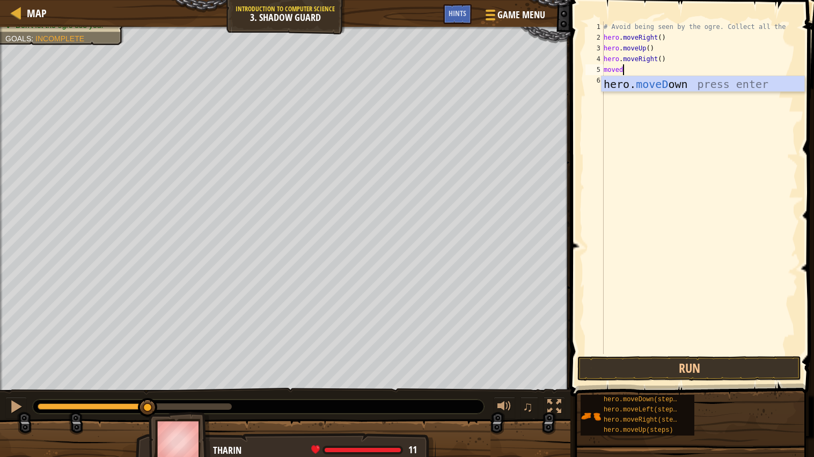
scroll to position [4, 1]
type textarea "movedown"
click at [670, 77] on div "hero. moveDown press enter" at bounding box center [702, 100] width 203 height 48
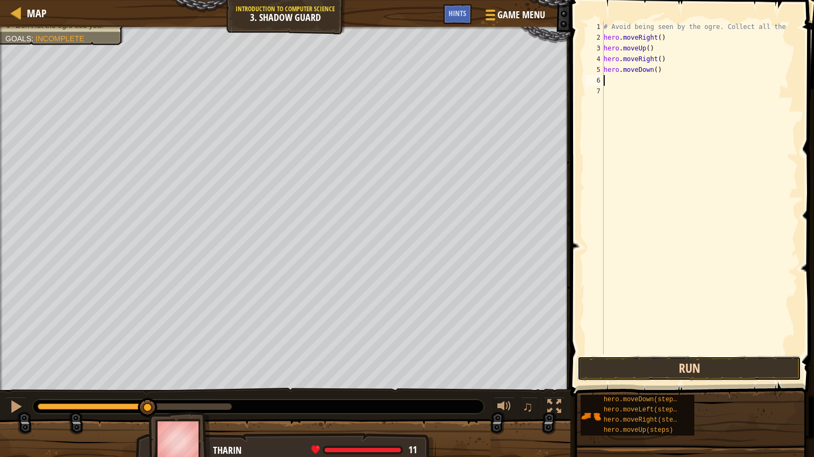
click at [626, 369] on button "Run" at bounding box center [689, 368] width 224 height 25
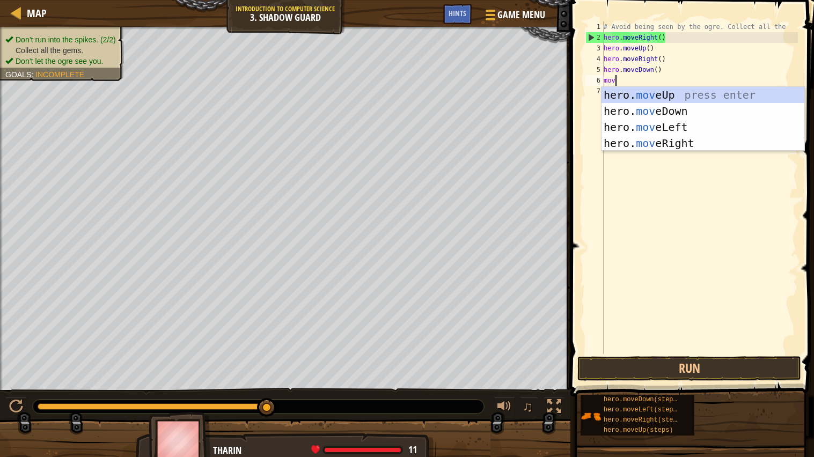
type textarea "move"
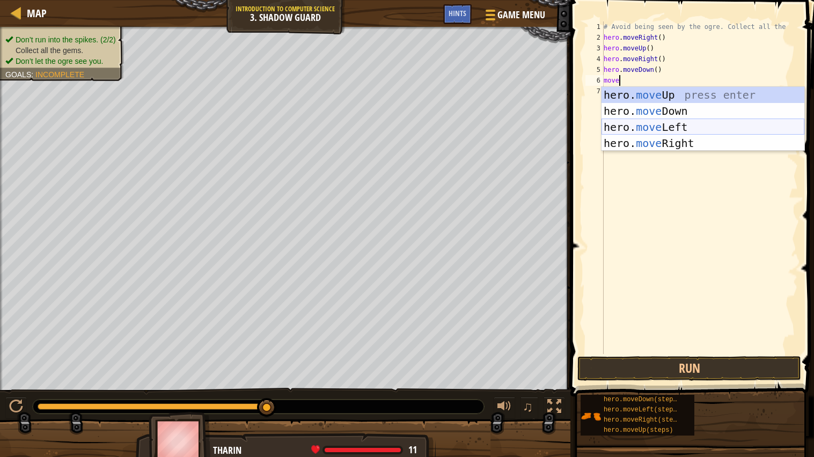
click at [693, 124] on div "hero. move Up press enter hero. move Down press enter hero. move Left press ent…" at bounding box center [702, 135] width 203 height 97
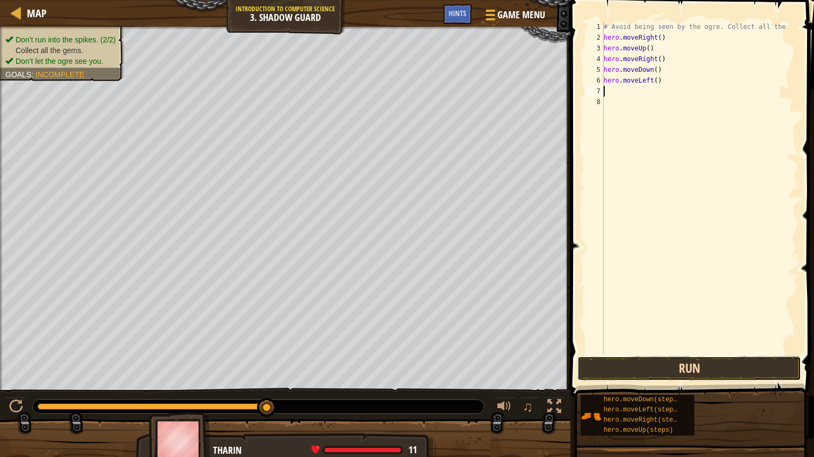
click at [716, 369] on button "Run" at bounding box center [689, 368] width 224 height 25
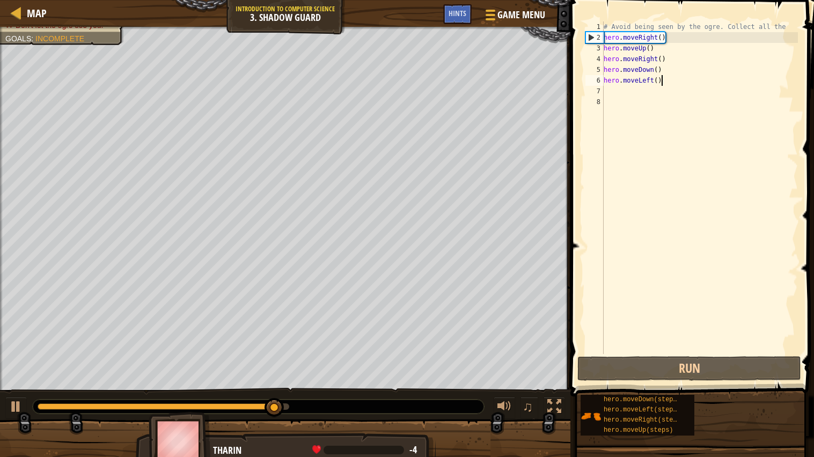
click at [688, 78] on div "# Avoid being seen by the ogre. Collect all the hero . moveRight ( ) hero . mov…" at bounding box center [699, 198] width 196 height 354
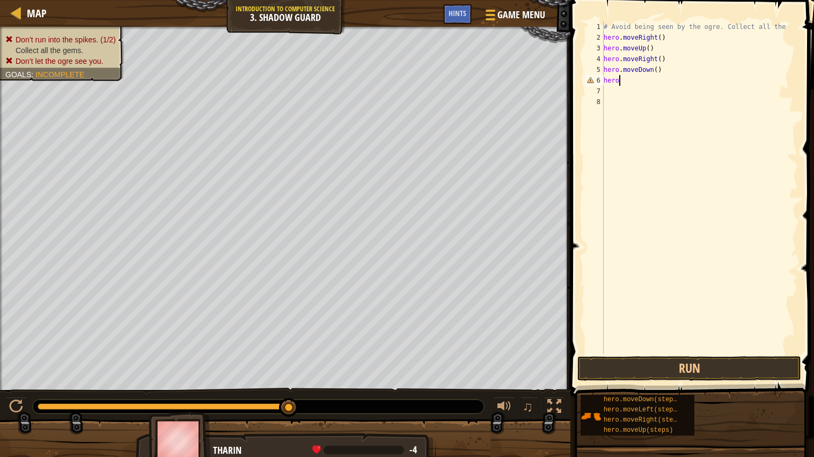
scroll to position [4, 1]
type textarea "h"
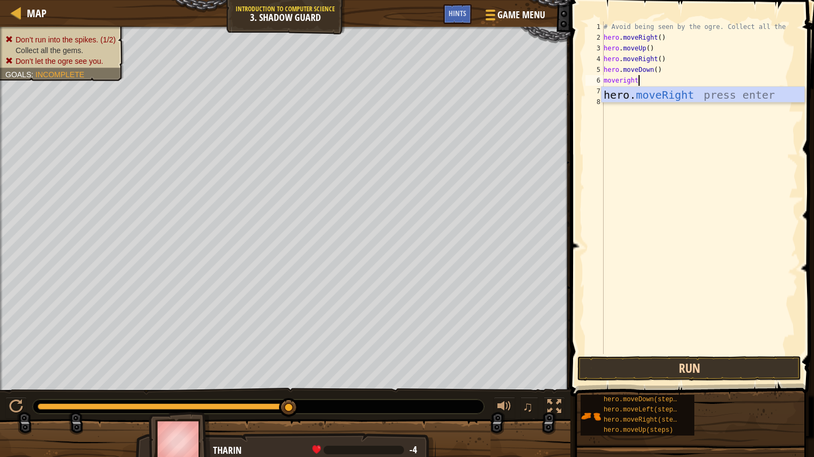
type textarea "moveright"
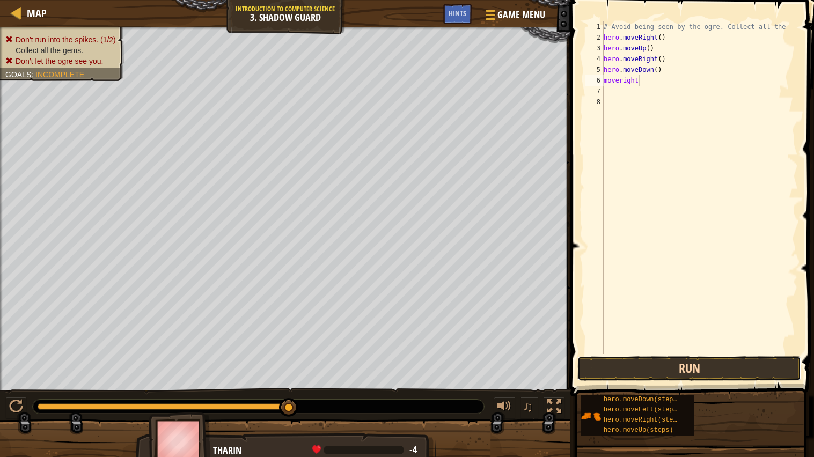
click at [766, 366] on button "Run" at bounding box center [689, 368] width 224 height 25
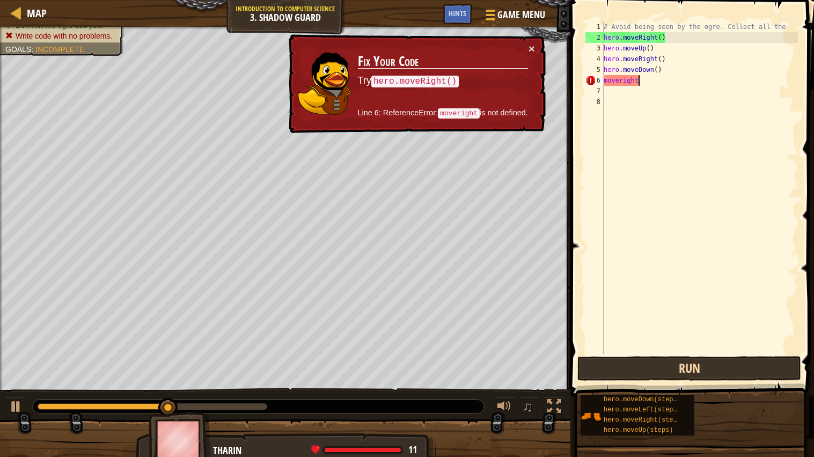
scroll to position [4, 0]
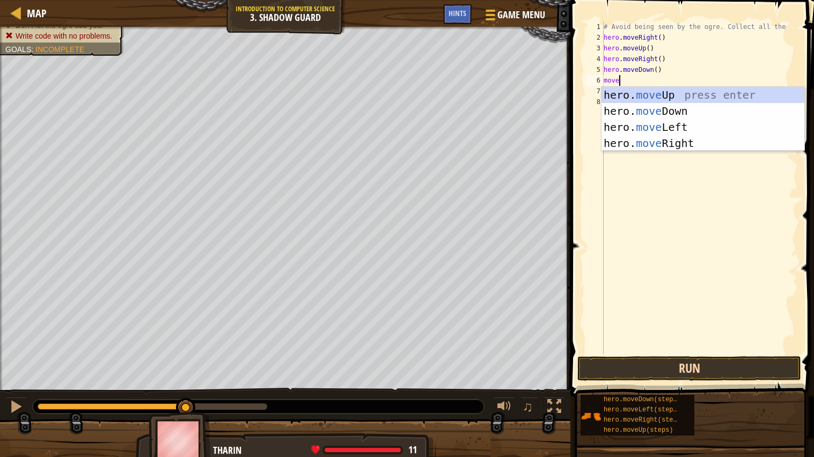
type textarea "mover"
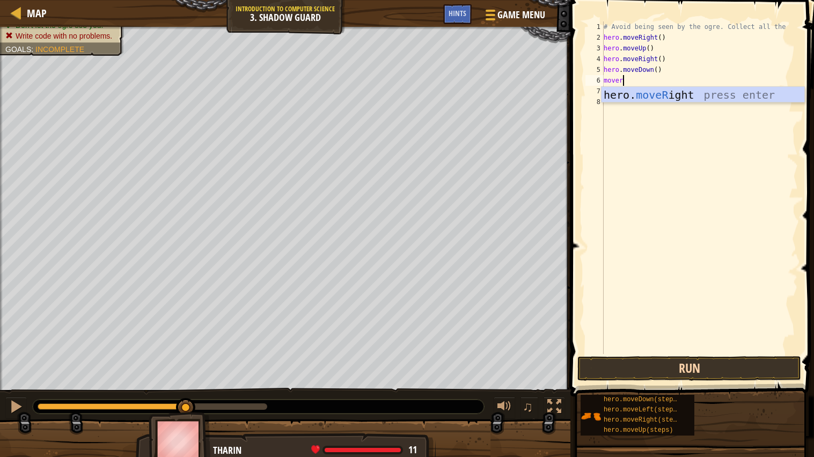
scroll to position [4, 1]
click at [616, 101] on div "hero. moveR ight press enter" at bounding box center [702, 111] width 203 height 48
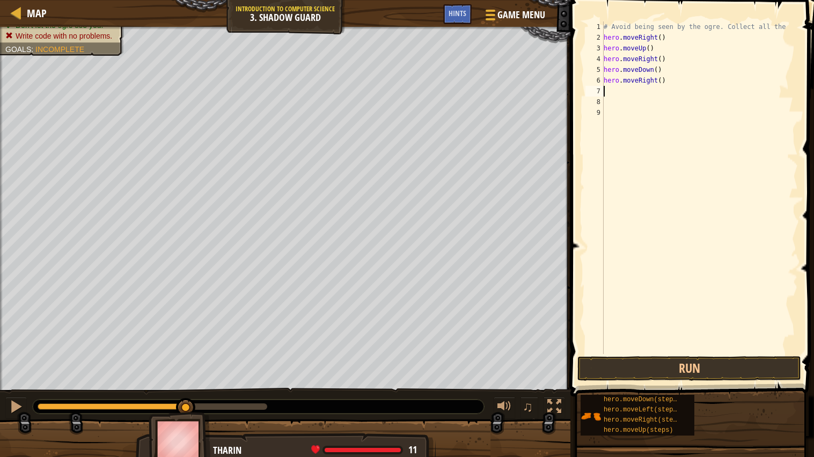
scroll to position [4, 0]
click at [637, 368] on button "Run" at bounding box center [689, 368] width 224 height 25
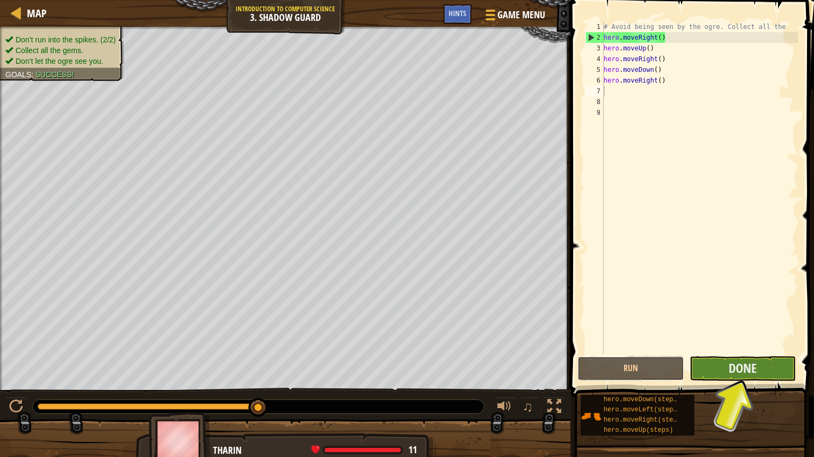
drag, startPoint x: 637, startPoint y: 368, endPoint x: 722, endPoint y: 373, distance: 85.4
click at [722, 373] on div "Run Submit Done" at bounding box center [689, 368] width 224 height 25
click at [740, 374] on span "Done" at bounding box center [742, 367] width 28 height 17
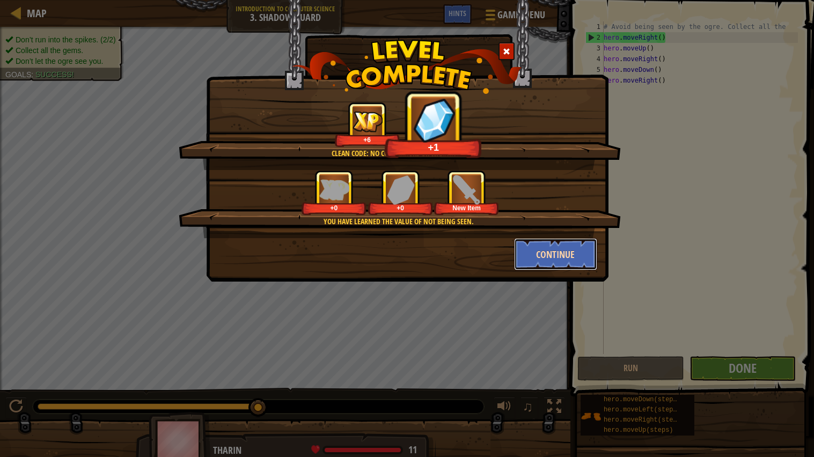
click at [554, 243] on button "Continue" at bounding box center [555, 254] width 83 height 32
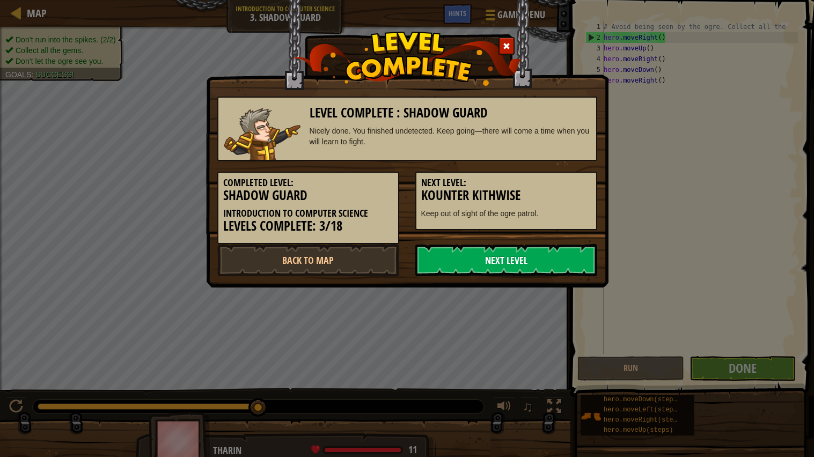
click at [547, 253] on link "Next Level" at bounding box center [506, 260] width 182 height 32
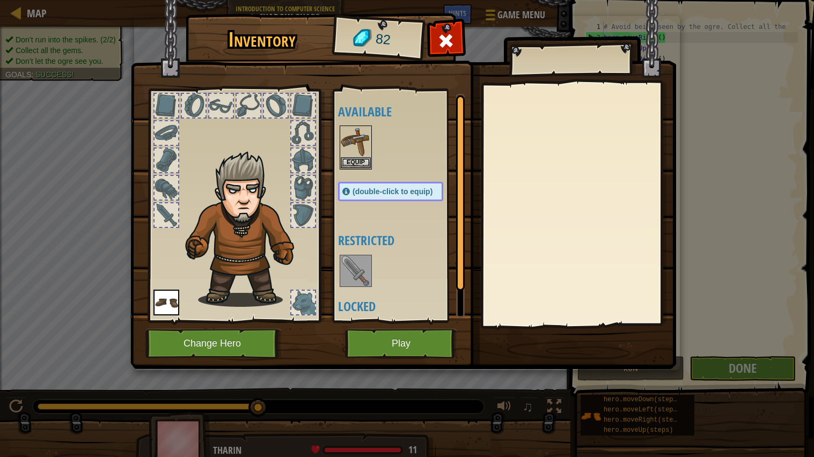
click at [309, 130] on div at bounding box center [303, 133] width 24 height 24
click at [337, 138] on div "Available Equip Equip (double-click to equip) Restricted Locked" at bounding box center [398, 205] width 131 height 233
click at [341, 139] on img at bounding box center [356, 142] width 30 height 30
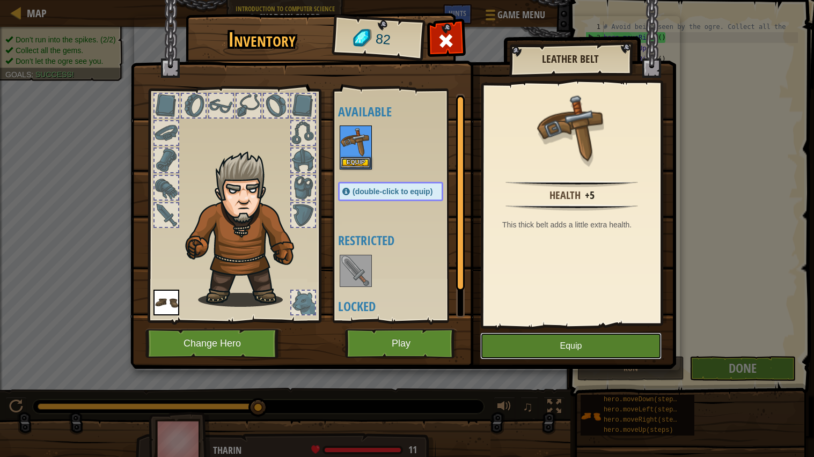
click at [554, 354] on button "Equip" at bounding box center [570, 345] width 181 height 27
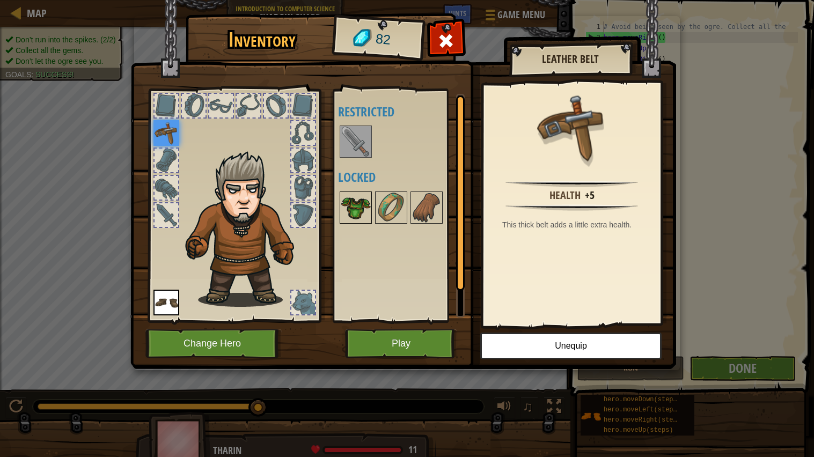
click at [345, 208] on img at bounding box center [356, 208] width 30 height 30
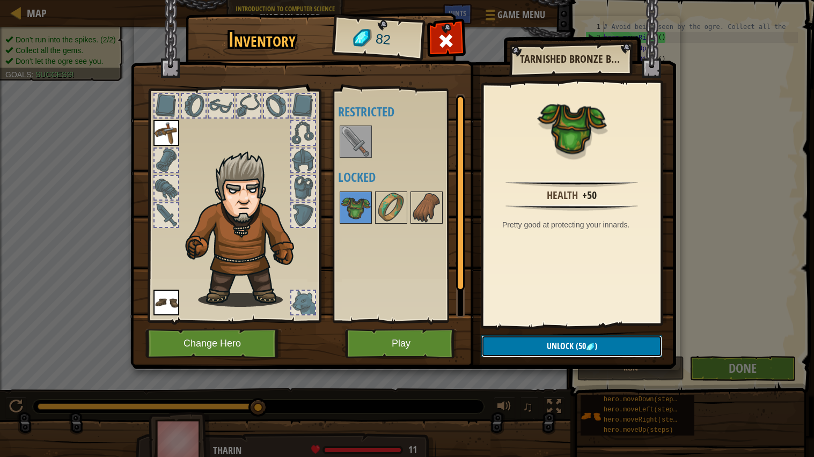
click at [545, 355] on button "Unlock (50 )" at bounding box center [571, 346] width 181 height 22
click at [534, 343] on button "Confirm" at bounding box center [571, 346] width 181 height 22
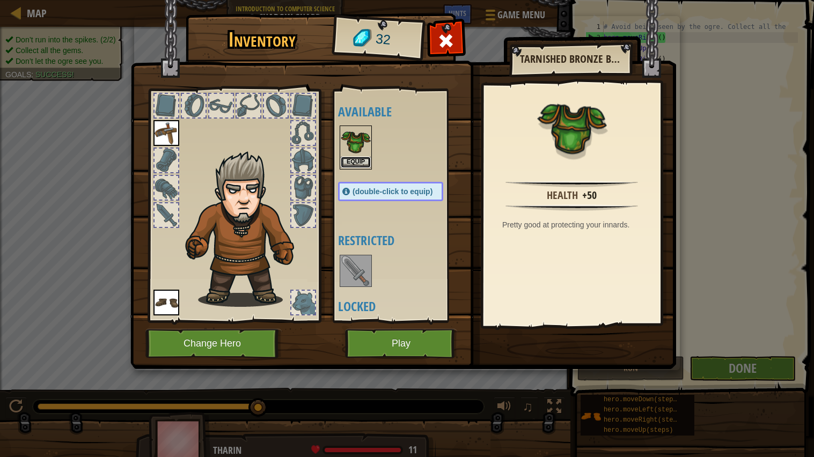
click at [346, 158] on button "Equip" at bounding box center [356, 162] width 30 height 11
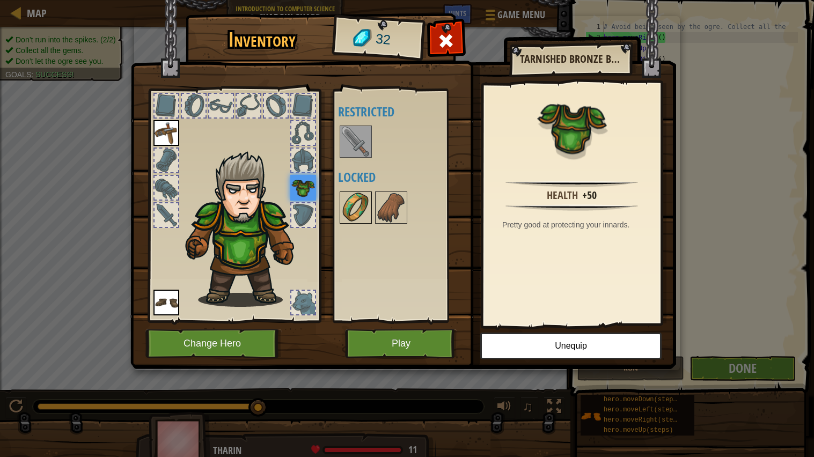
click at [349, 200] on img at bounding box center [356, 208] width 30 height 30
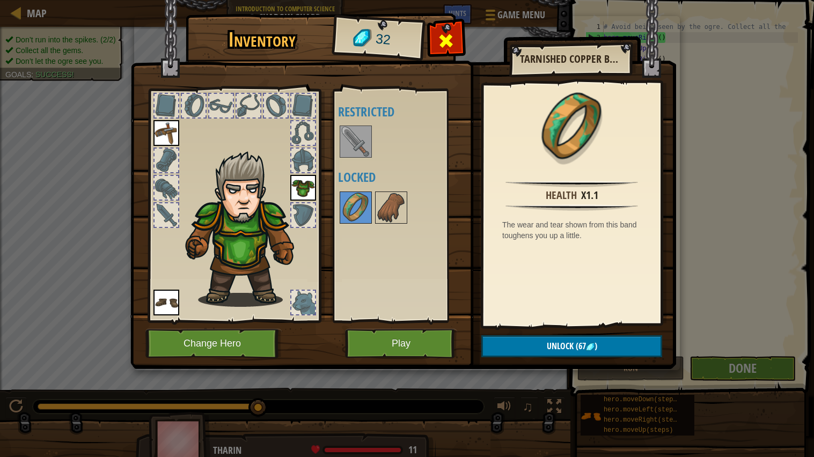
click at [452, 43] on span at bounding box center [446, 40] width 17 height 17
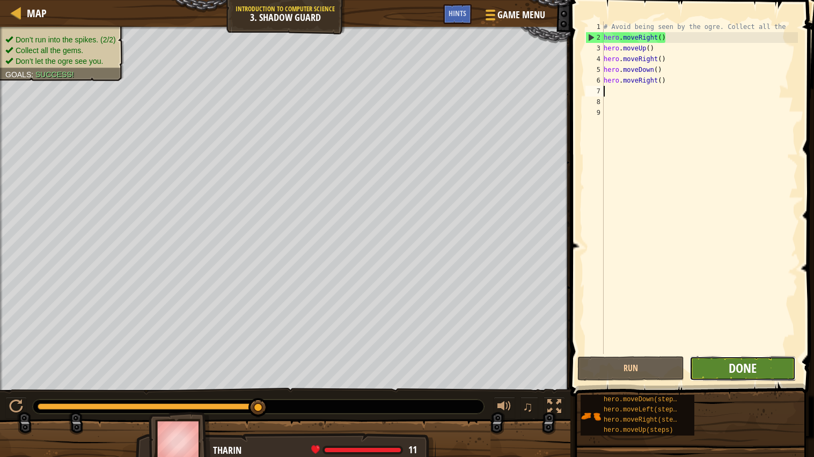
click at [730, 363] on span "Done" at bounding box center [742, 367] width 28 height 17
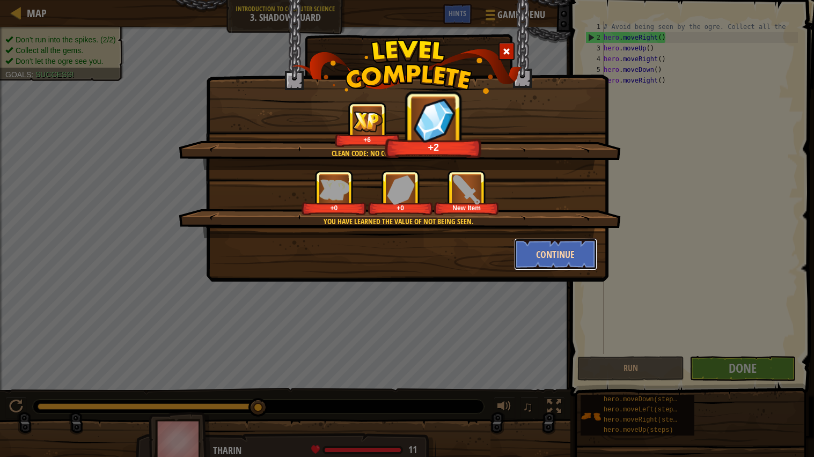
click at [523, 264] on button "Continue" at bounding box center [555, 254] width 83 height 32
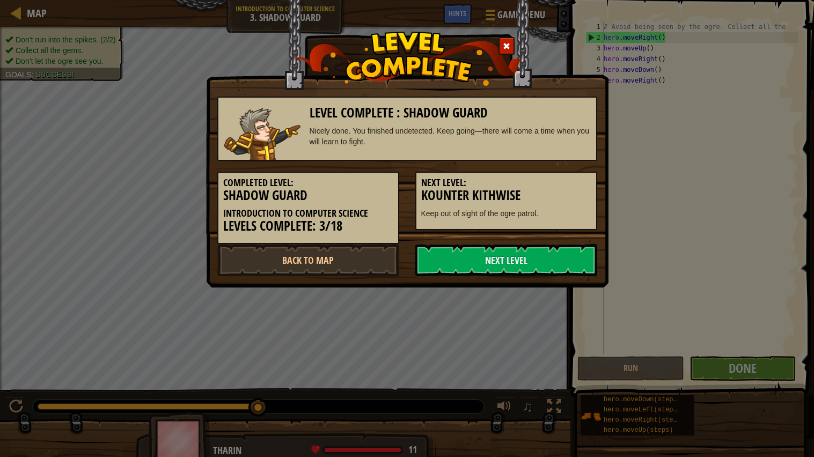
click at [523, 264] on link "Next Level" at bounding box center [506, 260] width 182 height 32
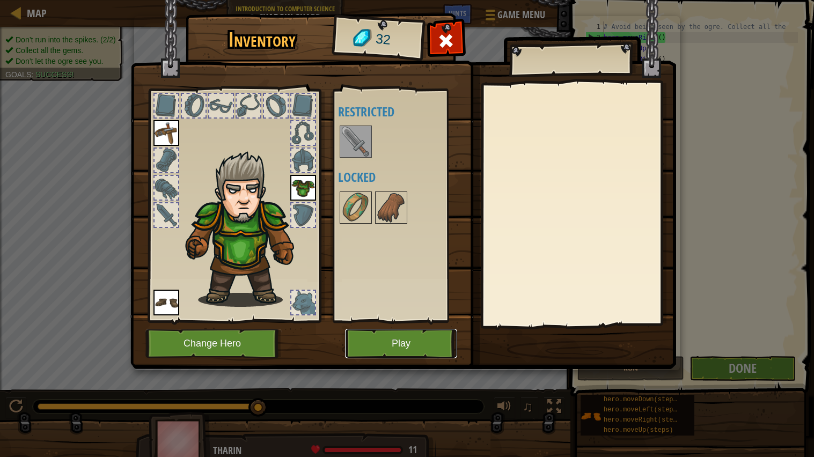
click at [389, 338] on button "Play" at bounding box center [401, 343] width 112 height 29
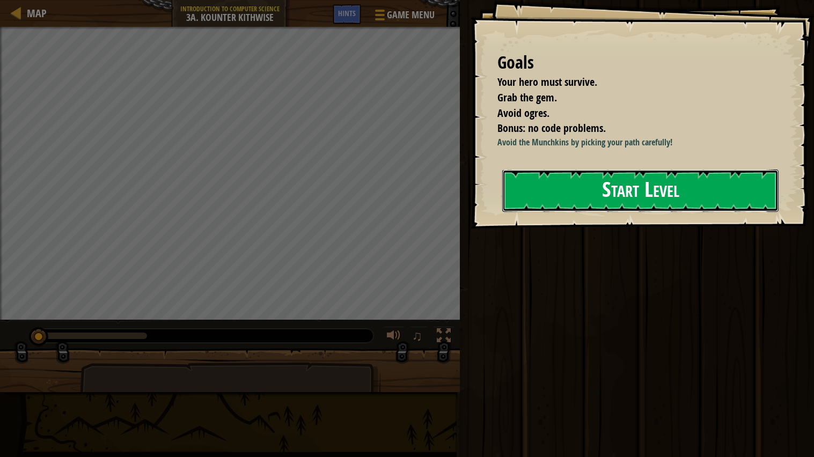
click at [688, 198] on button "Start Level" at bounding box center [640, 190] width 276 height 42
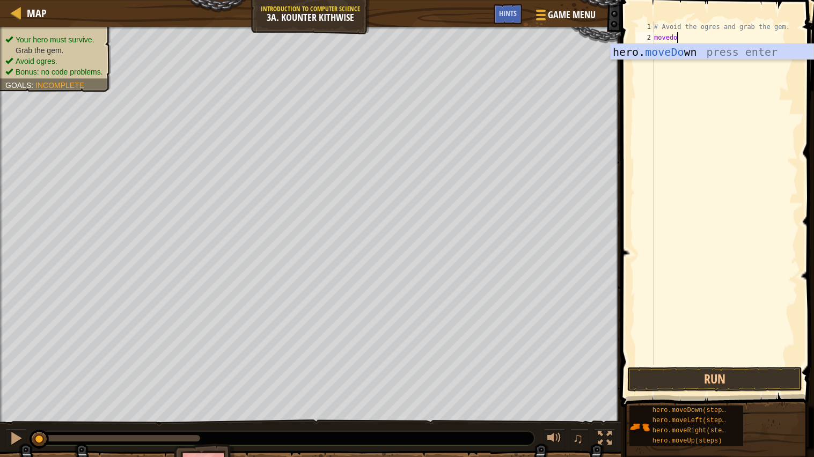
scroll to position [4, 2]
click at [676, 375] on button "Run" at bounding box center [714, 379] width 175 height 25
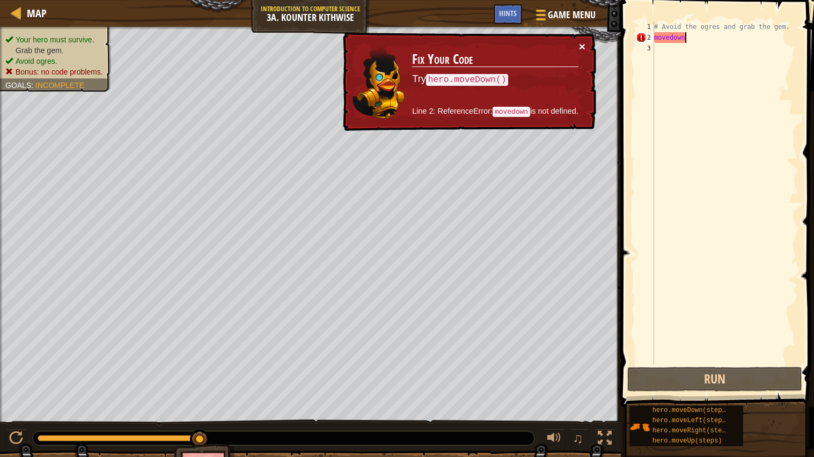
click at [580, 42] on button "×" at bounding box center [582, 46] width 6 height 11
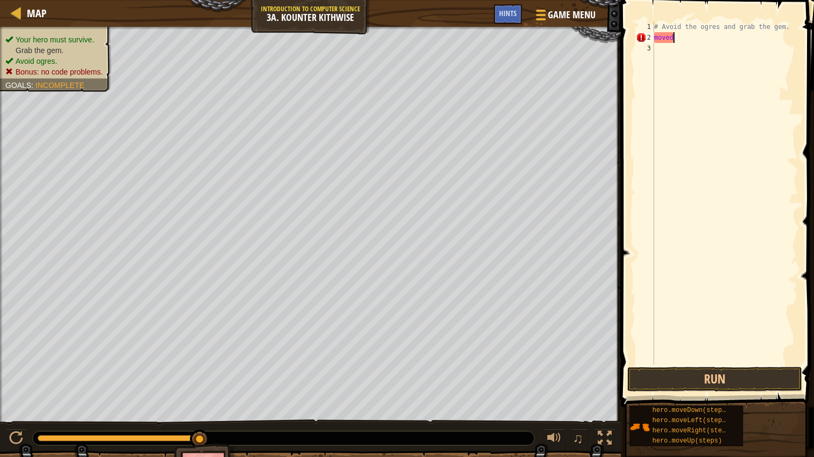
type textarea "move"
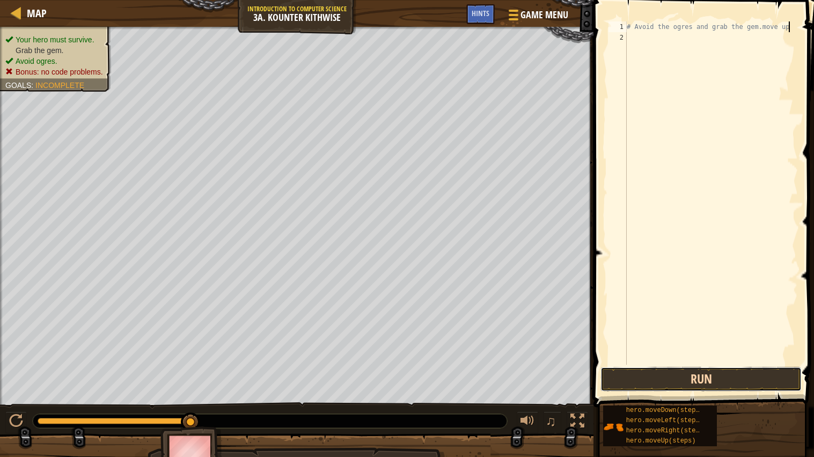
click at [696, 376] on button "Run" at bounding box center [700, 379] width 201 height 25
type textarea "# Avoid the ogres and grab the gem.move upmove up"
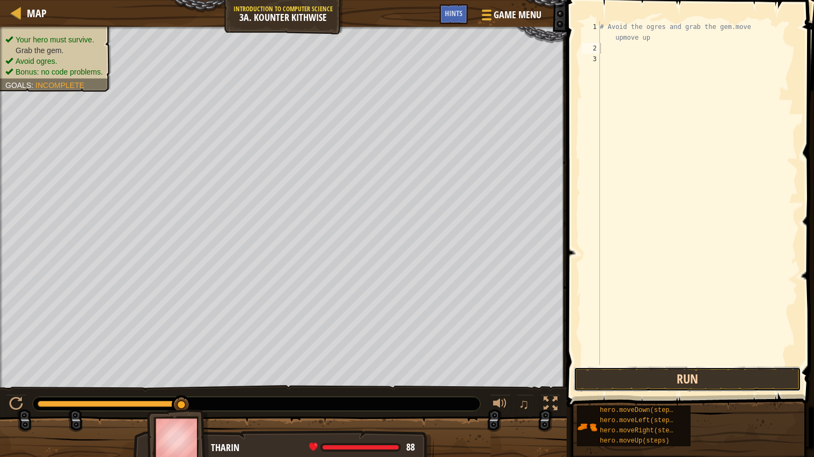
click at [749, 379] on button "Run" at bounding box center [686, 379] width 227 height 25
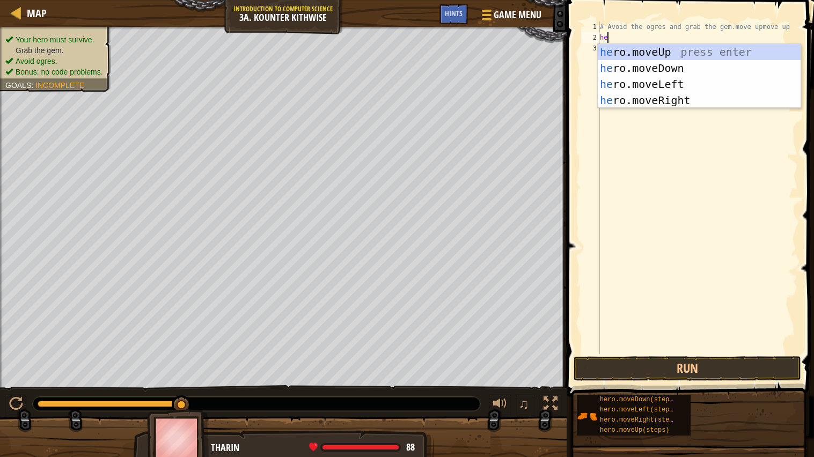
scroll to position [4, 1]
type textarea "hero"
click at [649, 46] on div "hero .moveUp press enter hero .moveDown press enter hero .moveLeft press enter …" at bounding box center [698, 92] width 203 height 97
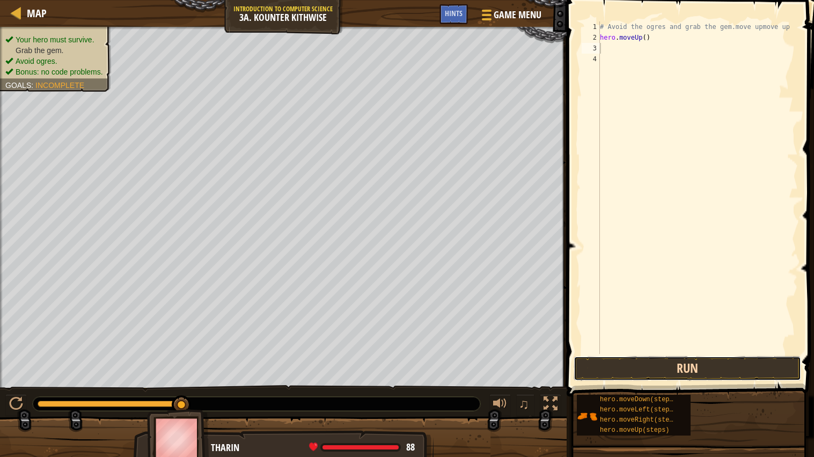
click at [662, 374] on button "Run" at bounding box center [686, 368] width 227 height 25
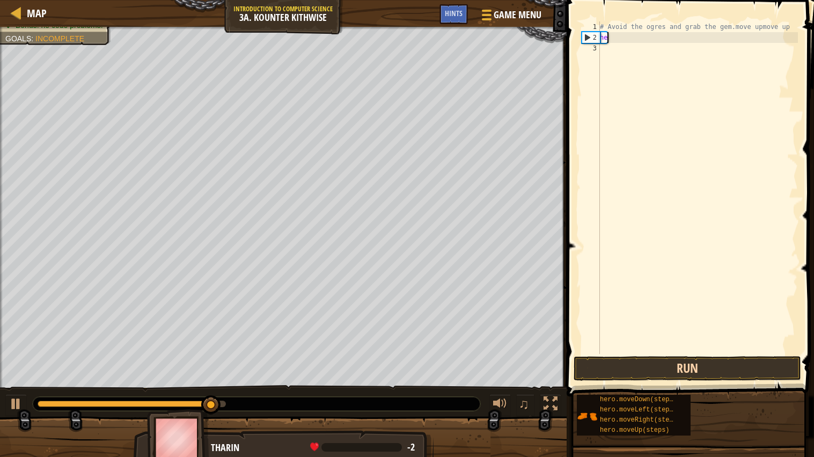
type textarea "h"
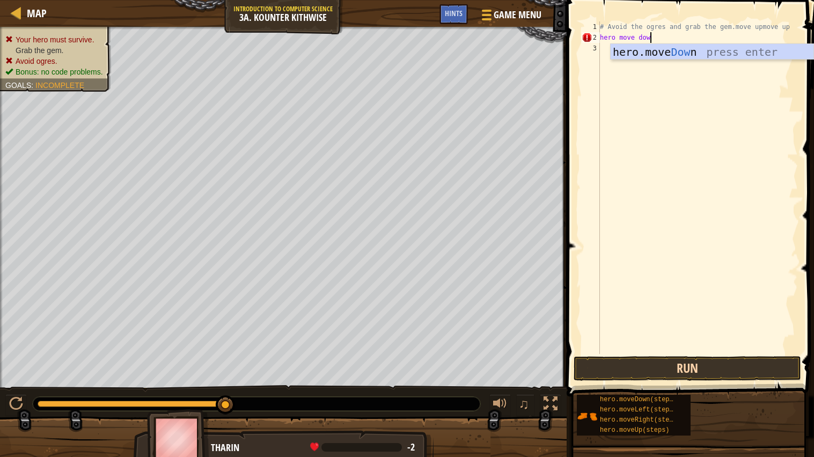
scroll to position [4, 3]
click at [650, 362] on button "Run" at bounding box center [686, 368] width 227 height 25
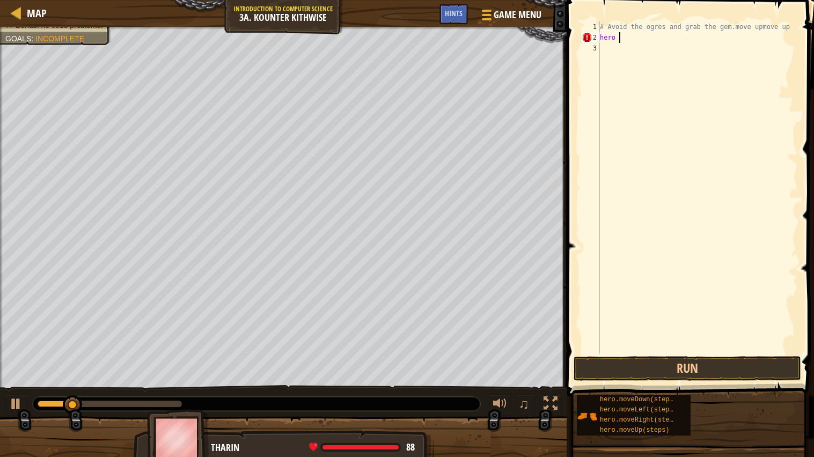
type textarea "hero"
type textarea "# Avoid the ogres and grab the gem.move upmove uphero move down"
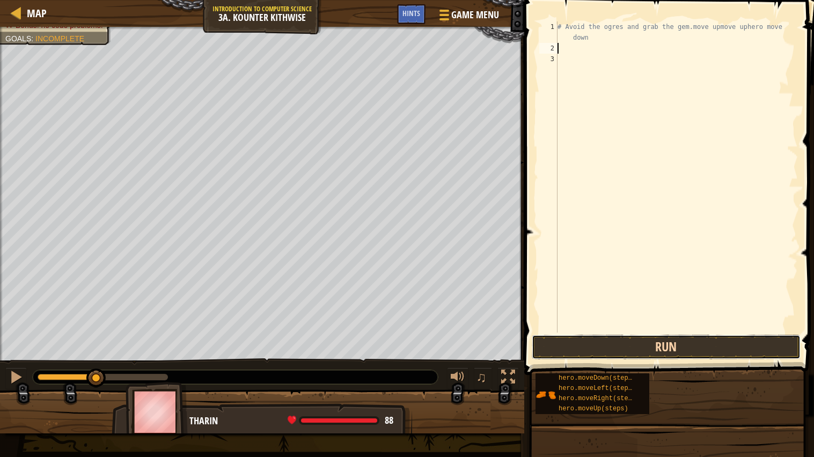
click at [632, 343] on button "Run" at bounding box center [665, 347] width 269 height 25
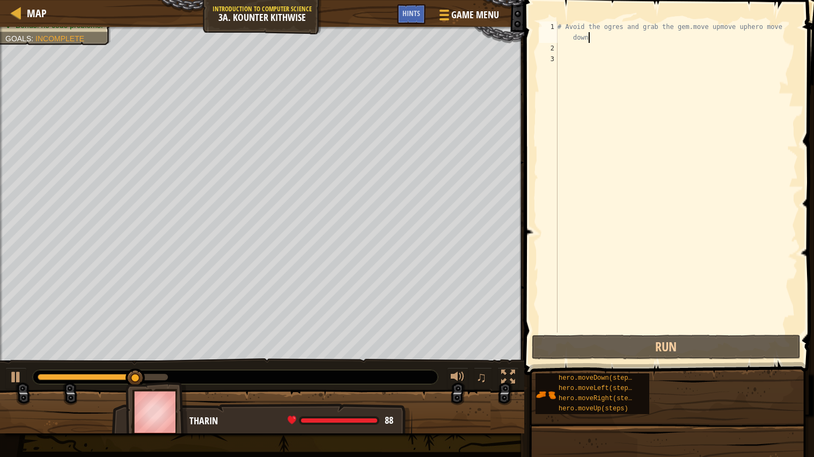
click at [595, 40] on div "# Avoid the ogres and grab the gem.move upmove uphero move down" at bounding box center [676, 192] width 242 height 343
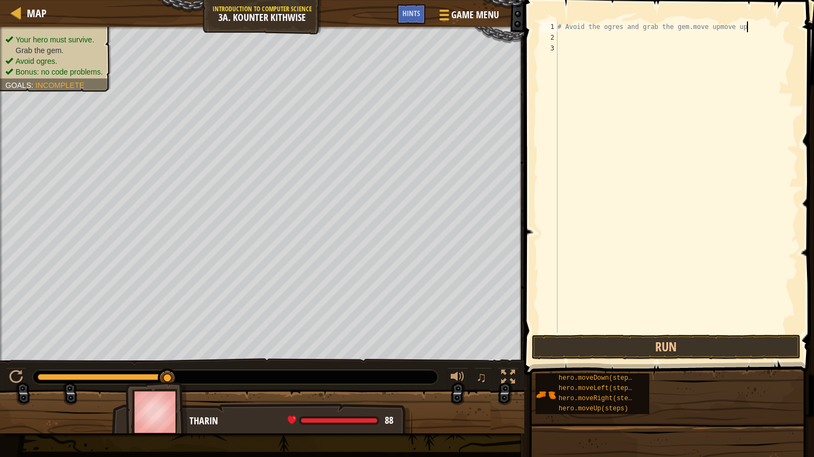
type textarea "# Avoid the ogres and grab the gem.move upmove up"
click at [595, 40] on div "# Avoid the ogres and grab the gem.move upmove up" at bounding box center [676, 187] width 242 height 332
type textarea "d"
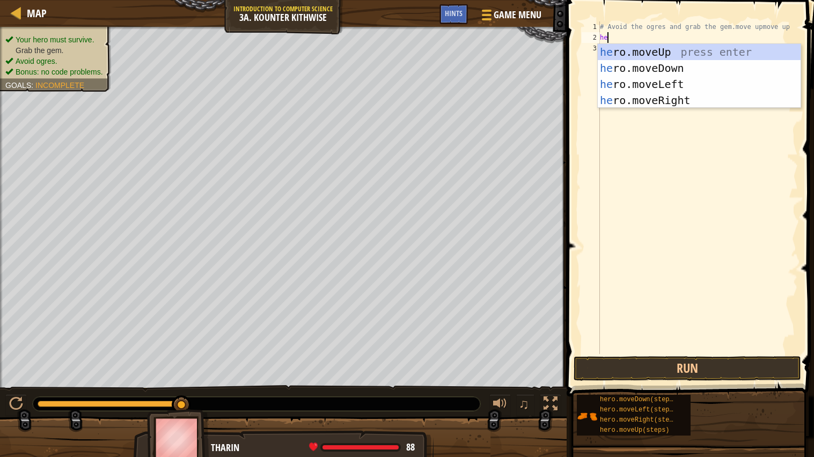
type textarea "her"
click at [647, 75] on div "her o.moveUp press enter her o.moveDown press enter her o.moveLeft press enter …" at bounding box center [698, 92] width 203 height 97
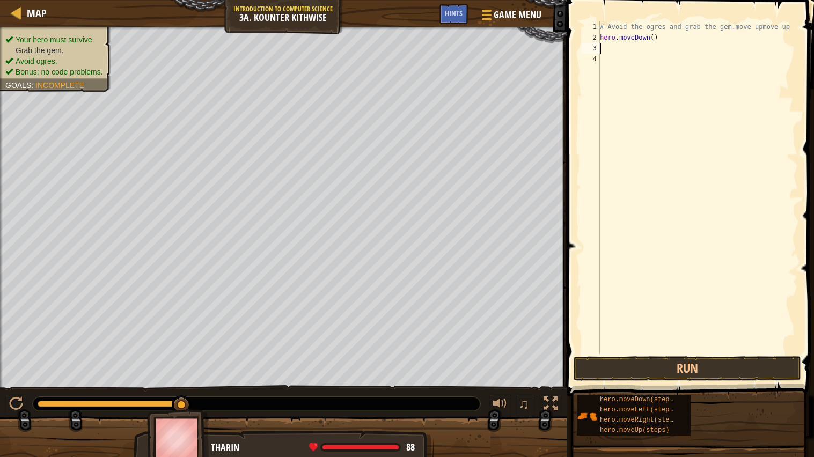
scroll to position [4, 0]
click at [611, 363] on button "Run" at bounding box center [686, 368] width 227 height 25
type textarea "h"
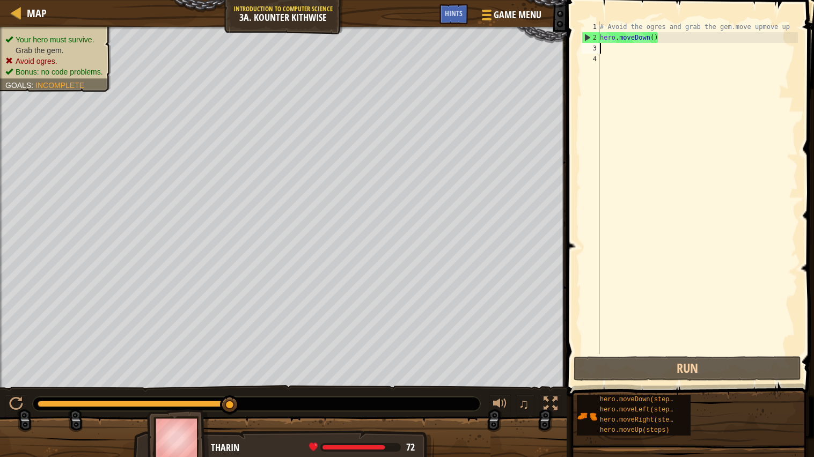
type textarea "h"
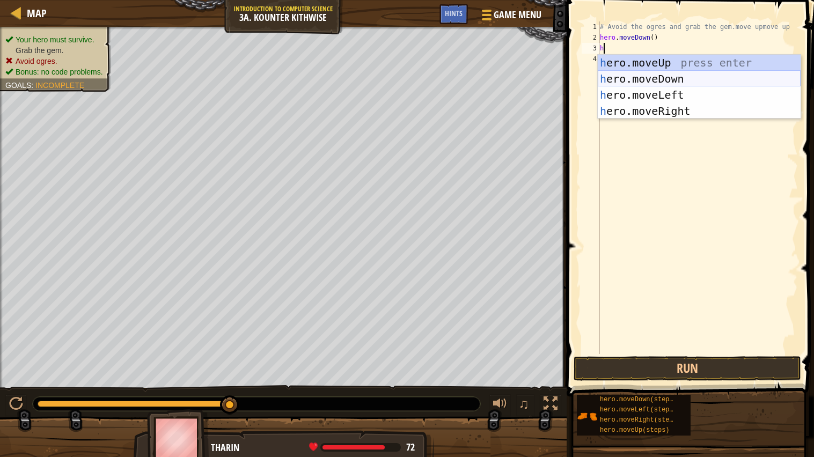
click at [695, 73] on div "h ero.moveUp press enter h ero.moveDown press enter h ero.moveLeft press enter …" at bounding box center [698, 103] width 203 height 97
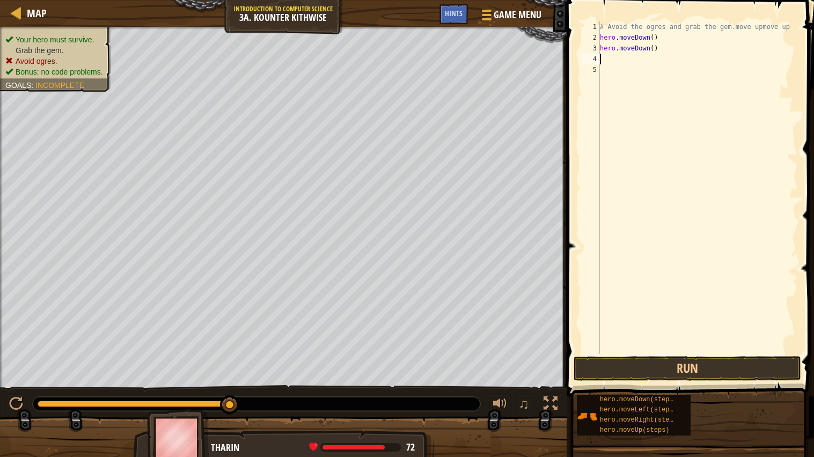
type textarea "h"
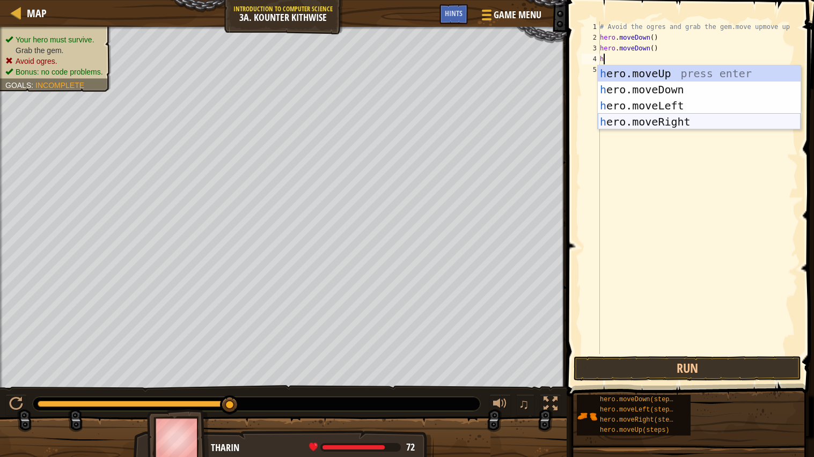
click at [684, 116] on div "h ero.moveUp press enter h ero.moveDown press enter h ero.moveLeft press enter …" at bounding box center [698, 113] width 203 height 97
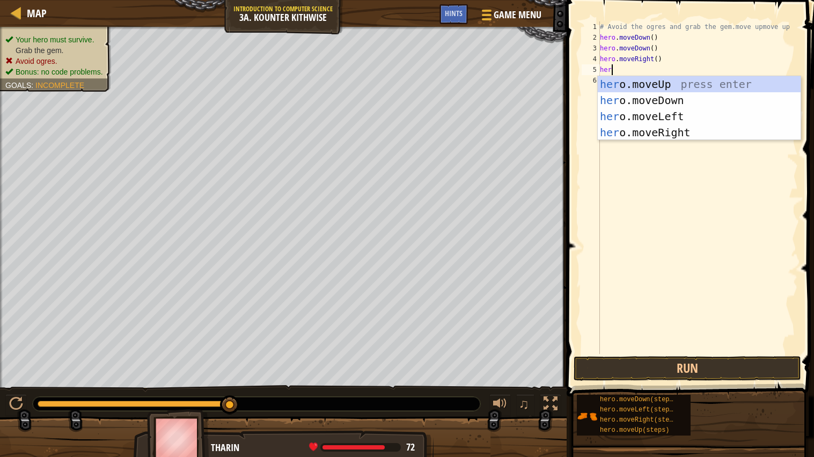
scroll to position [4, 1]
type textarea "hero"
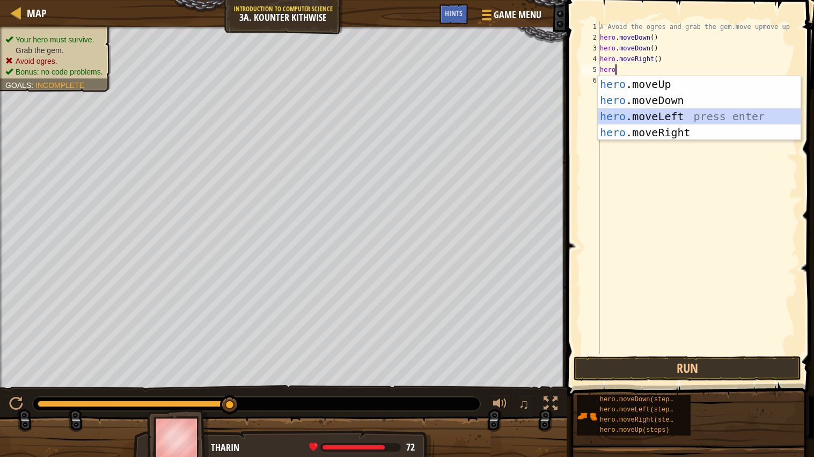
click at [693, 113] on div "hero .moveUp press enter hero .moveDown press enter hero .moveLeft press enter …" at bounding box center [698, 124] width 203 height 97
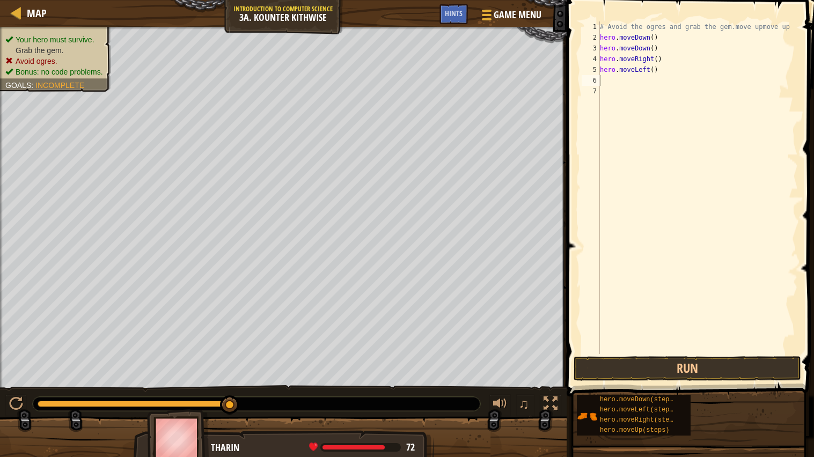
click at [632, 381] on span at bounding box center [691, 183] width 256 height 428
click at [629, 374] on button "Run" at bounding box center [686, 368] width 227 height 25
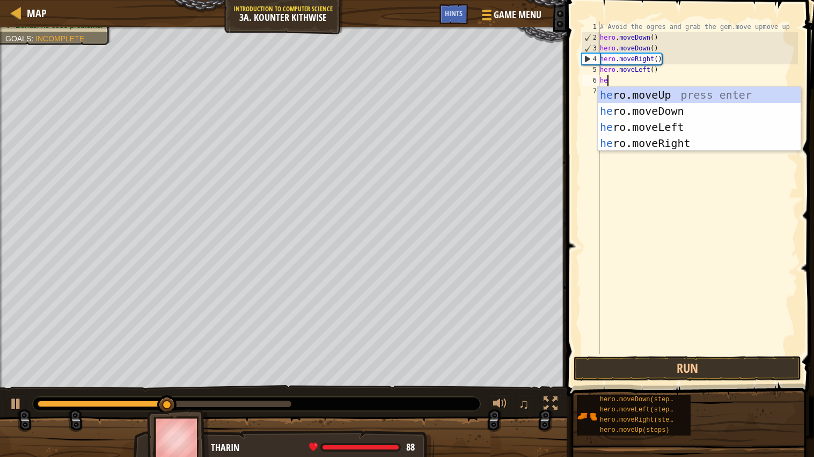
scroll to position [4, 1]
type textarea "hero"
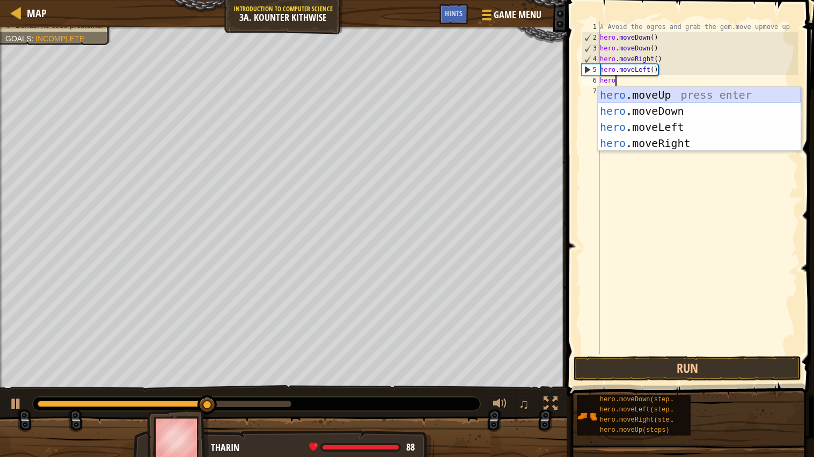
click at [656, 92] on div "hero .moveUp press enter hero .moveDown press enter hero .moveLeft press enter …" at bounding box center [698, 135] width 203 height 97
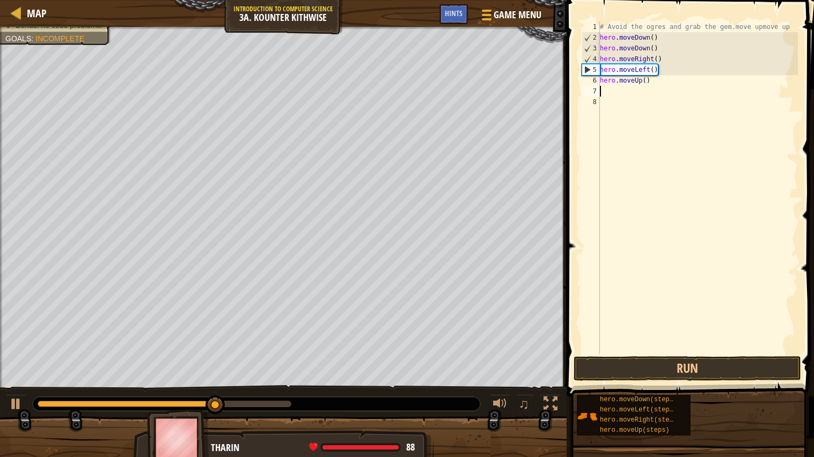
scroll to position [4, 0]
click at [661, 368] on button "Run" at bounding box center [686, 368] width 227 height 25
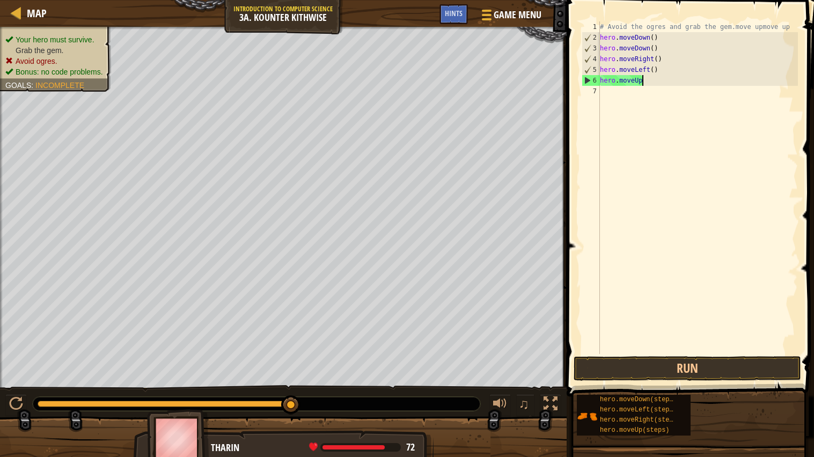
type textarea "hero"
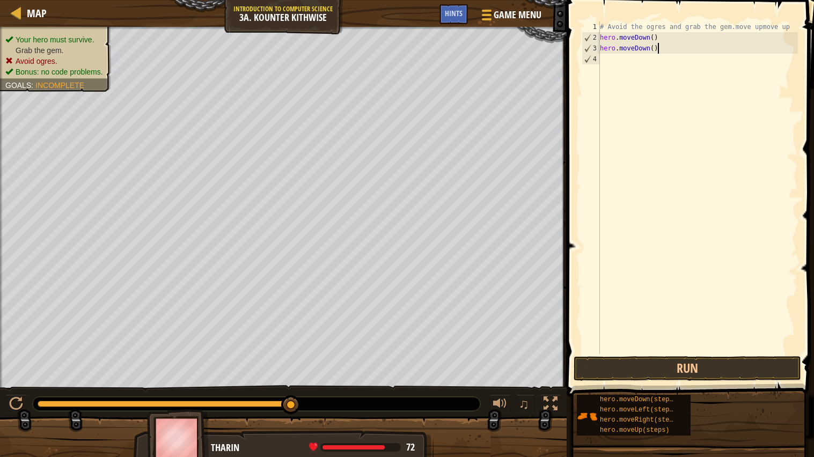
type textarea "hero"
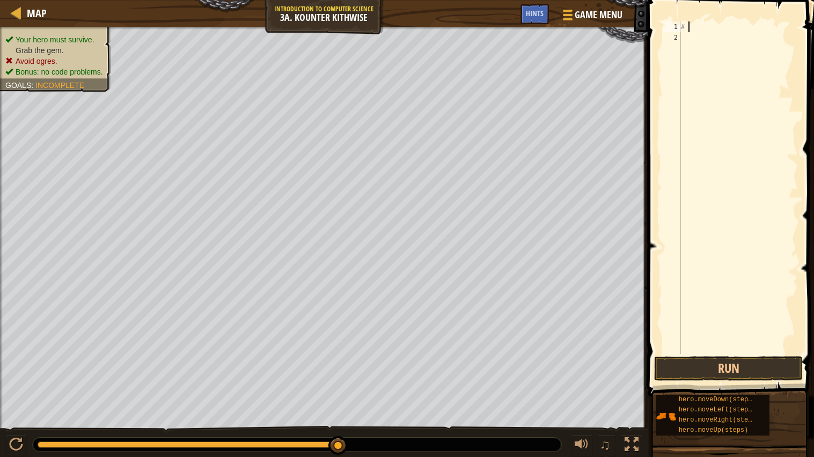
type textarea "#"
type textarea "hero mo"
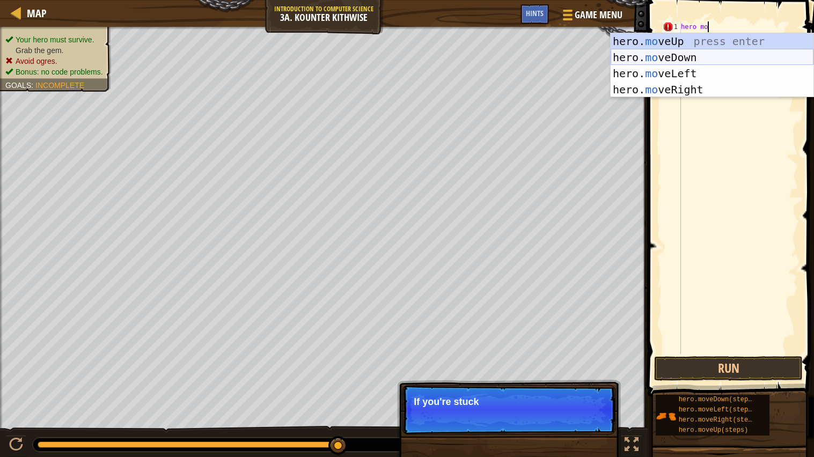
click at [649, 62] on div "hero. mo veUp press enter hero. mo veDown press enter hero. mo veLeft press ent…" at bounding box center [711, 81] width 203 height 97
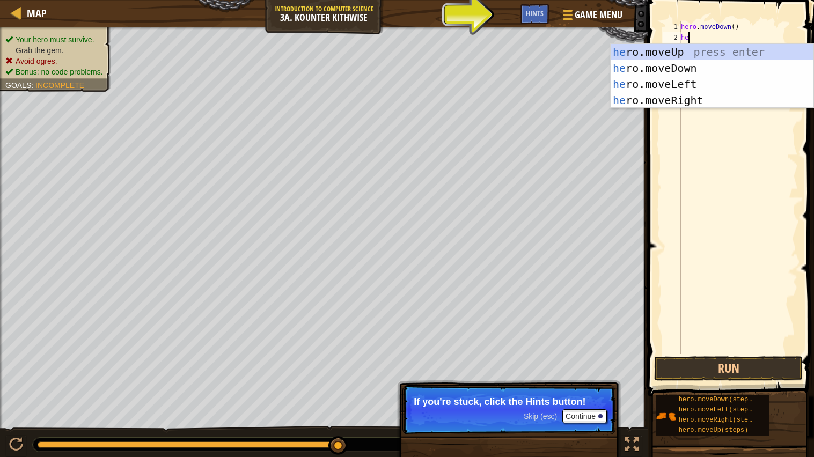
type textarea "her"
click at [690, 63] on div "her o.moveUp press enter her o.moveDown press enter her o.moveLeft press enter …" at bounding box center [711, 92] width 203 height 97
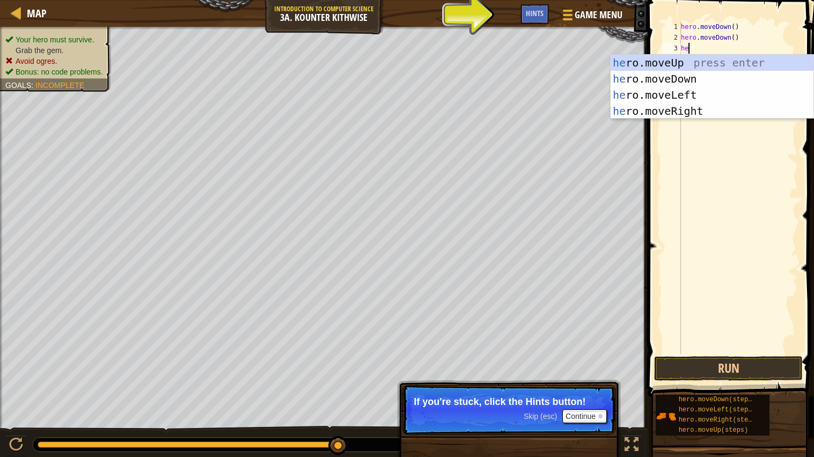
type textarea "her"
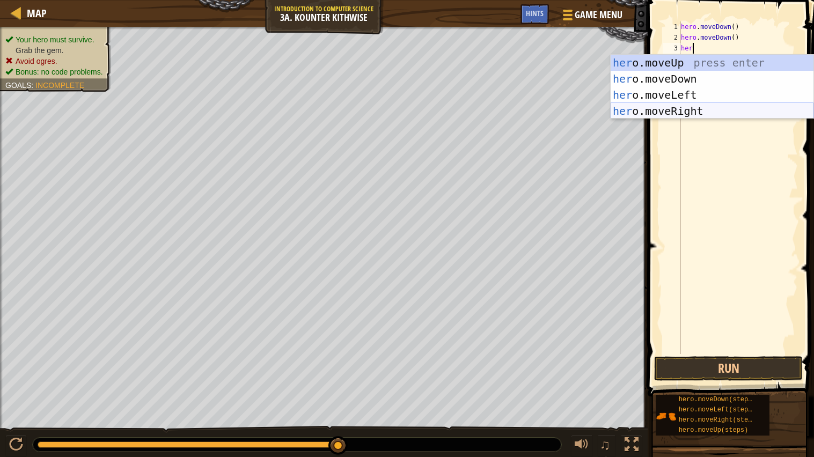
click at [709, 106] on div "her o.moveUp press enter her o.moveDown press enter her o.moveLeft press enter …" at bounding box center [711, 103] width 203 height 97
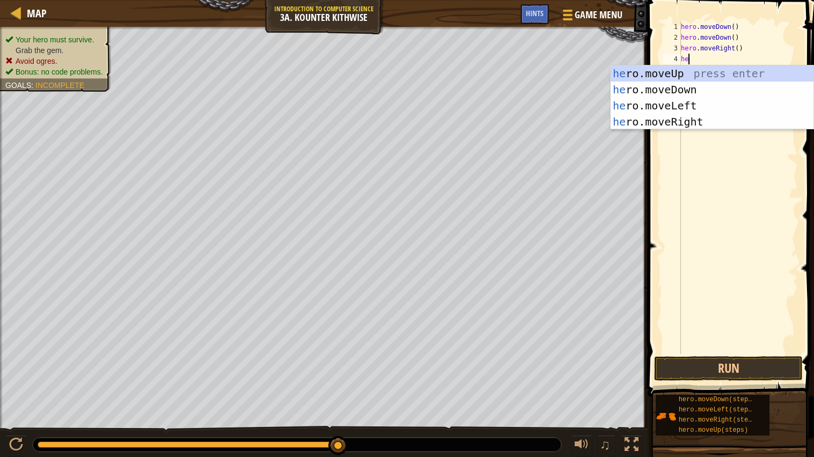
type textarea "her"
click at [701, 73] on div "her o.moveUp press enter her o.moveDown press enter her o.moveLeft press enter …" at bounding box center [711, 113] width 203 height 97
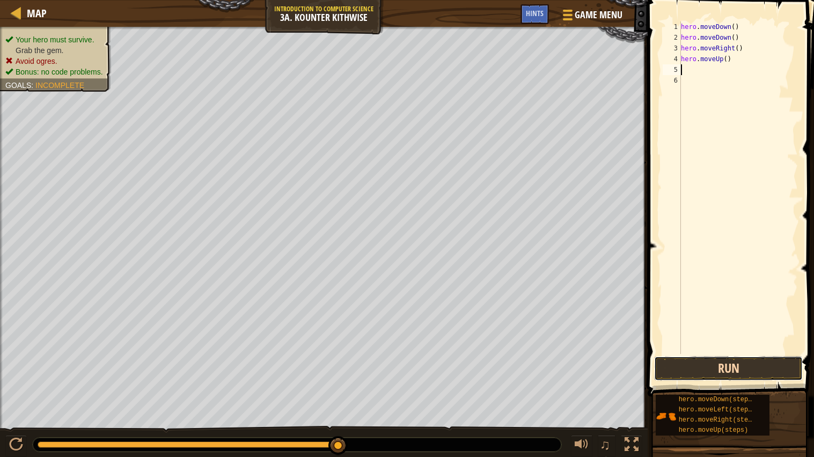
click at [701, 361] on button "Run" at bounding box center [728, 368] width 149 height 25
type textarea "h"
